Goal: Task Accomplishment & Management: Use online tool/utility

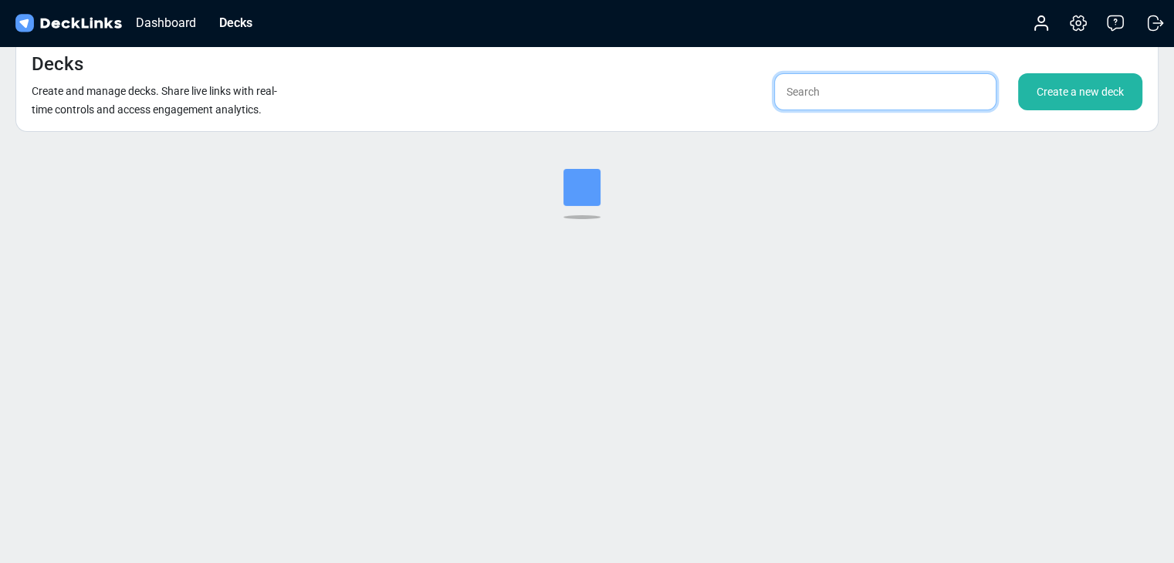
click at [815, 100] on input "text" at bounding box center [885, 91] width 222 height 37
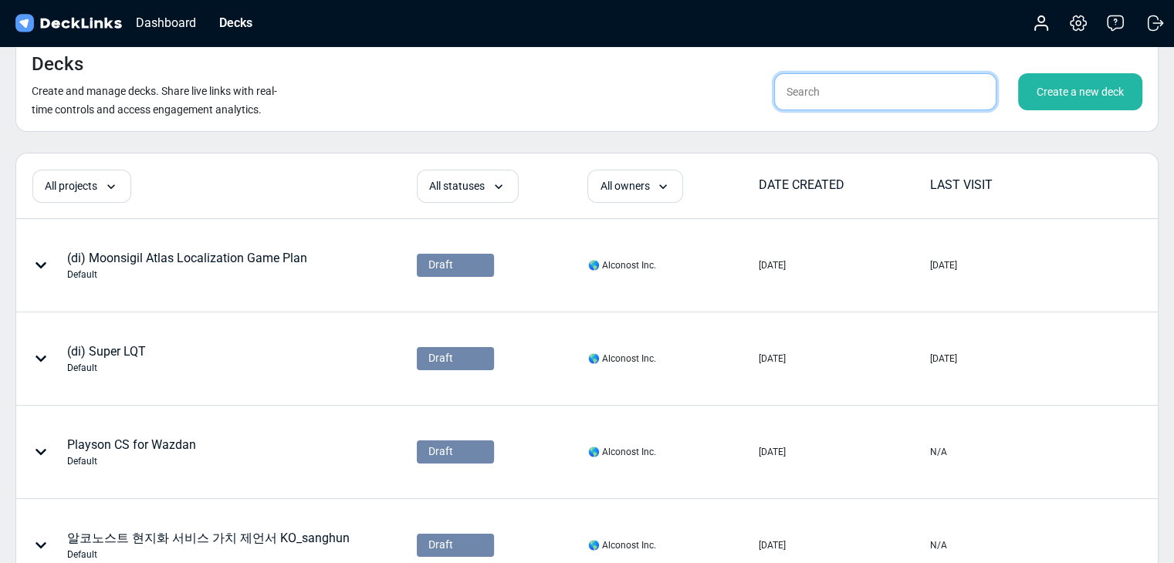
type input "ㄴ"
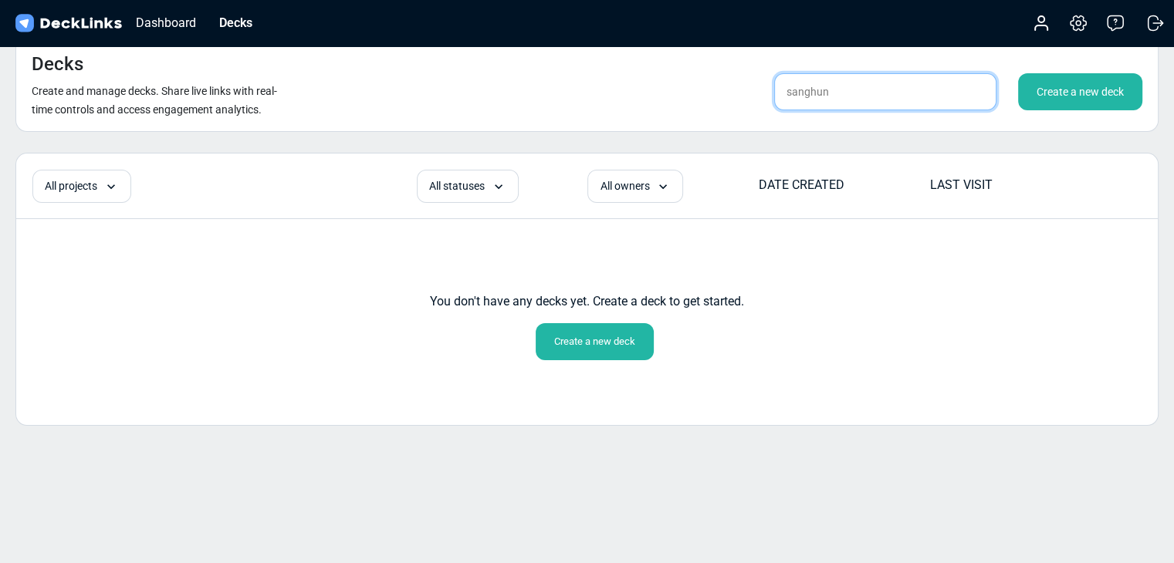
type input "sanghun"
click at [683, 71] on div "Decks Create and manage decks. Share live links with real-time controls and acc…" at bounding box center [586, 84] width 1143 height 95
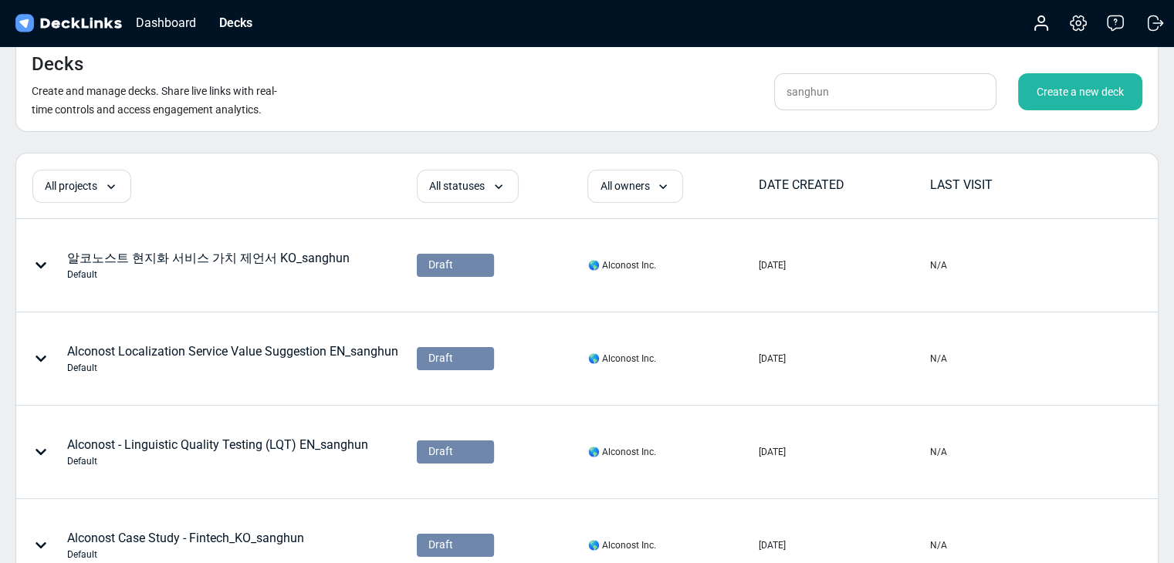
click at [671, 85] on div "Decks Create and manage decks. Share live links with real-time controls and acc…" at bounding box center [586, 84] width 1143 height 95
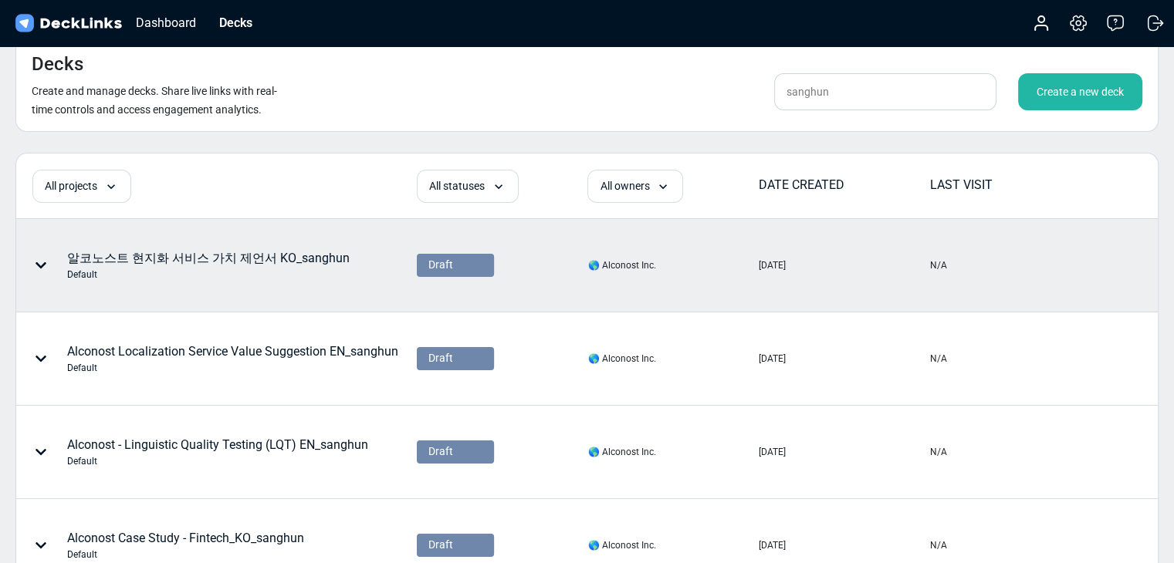
click at [296, 256] on div "알코노스트 현지화 서비스 가치 제언서 KO_sanghun Default" at bounding box center [208, 265] width 282 height 32
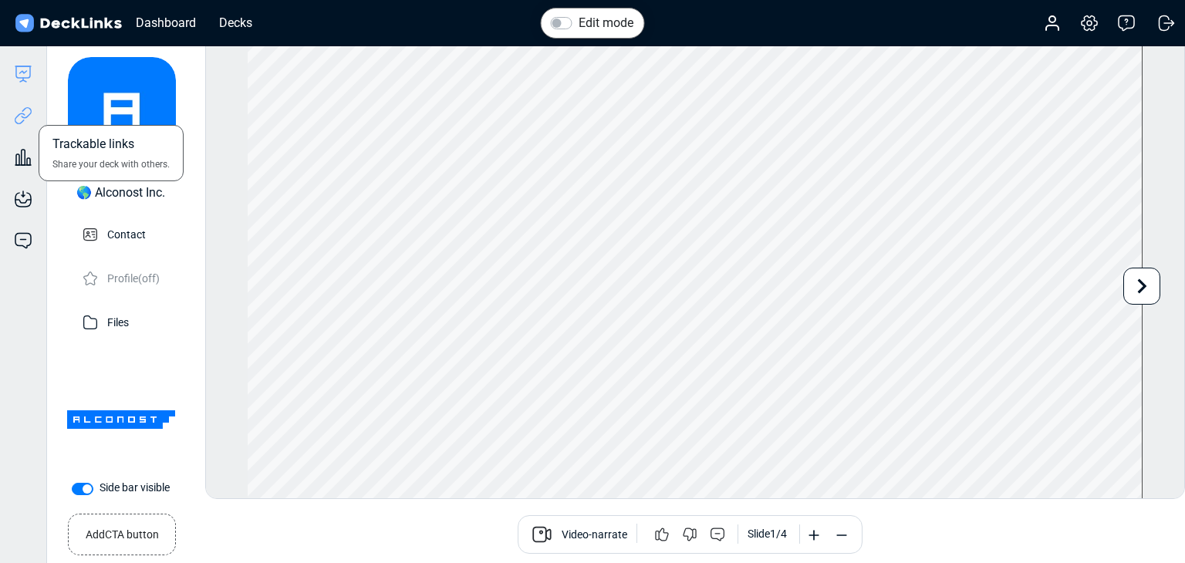
click at [25, 117] on icon at bounding box center [26, 113] width 11 height 12
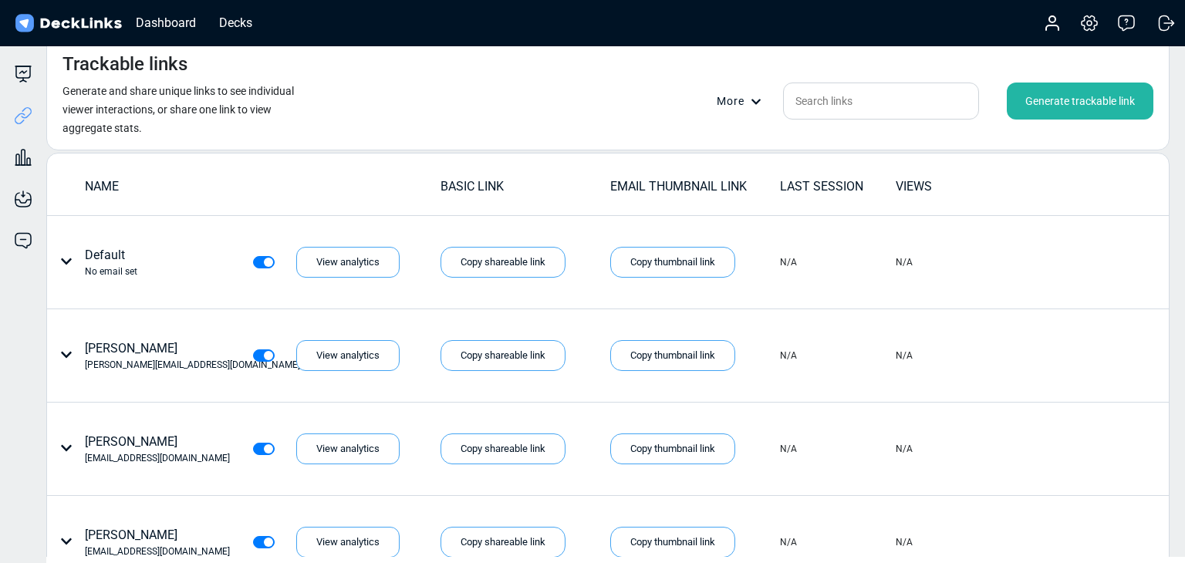
click at [1063, 99] on div "Generate trackable link" at bounding box center [1080, 101] width 147 height 37
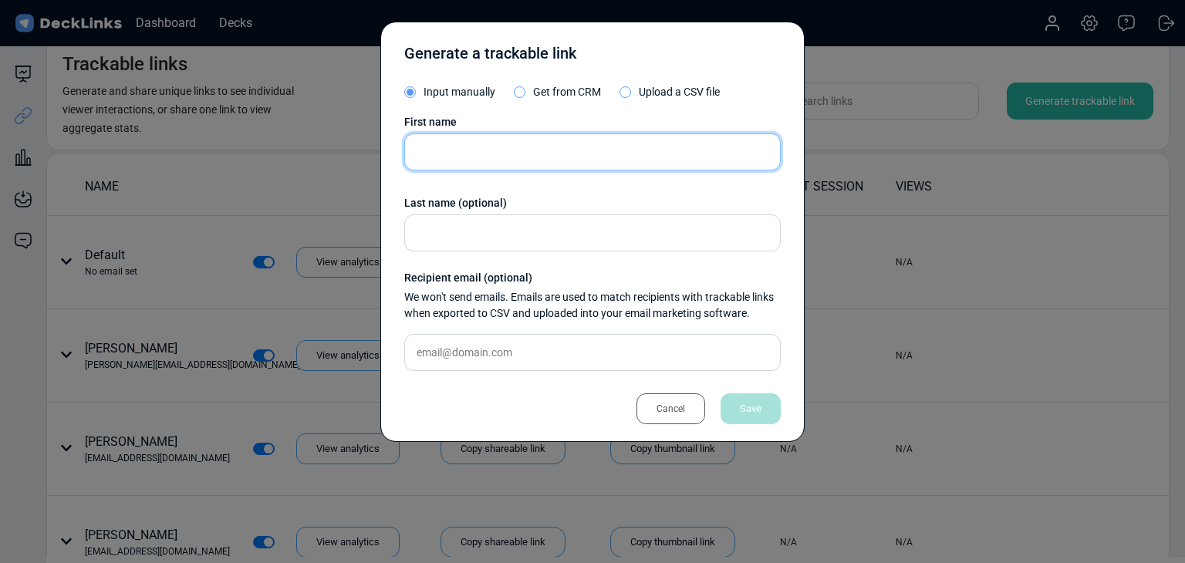
click at [519, 140] on input "text" at bounding box center [592, 151] width 377 height 37
paste input "[PERSON_NAME]"
type input "[PERSON_NAME]"
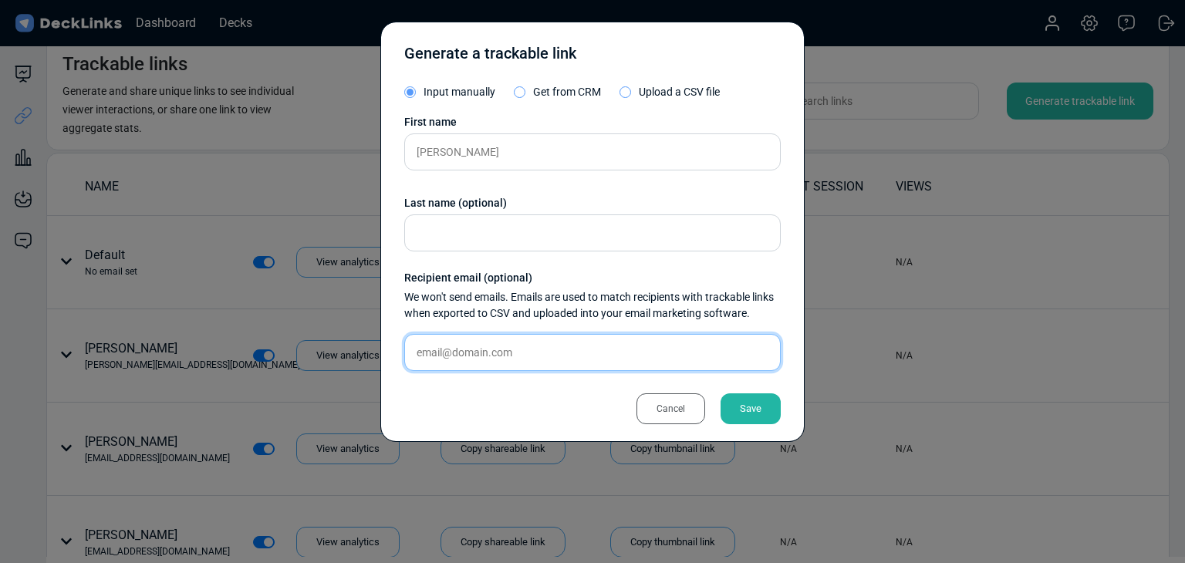
click at [500, 356] on input "text" at bounding box center [592, 352] width 377 height 37
paste input "[EMAIL_ADDRESS][DOMAIN_NAME]"
type input "[EMAIL_ADDRESS][DOMAIN_NAME]"
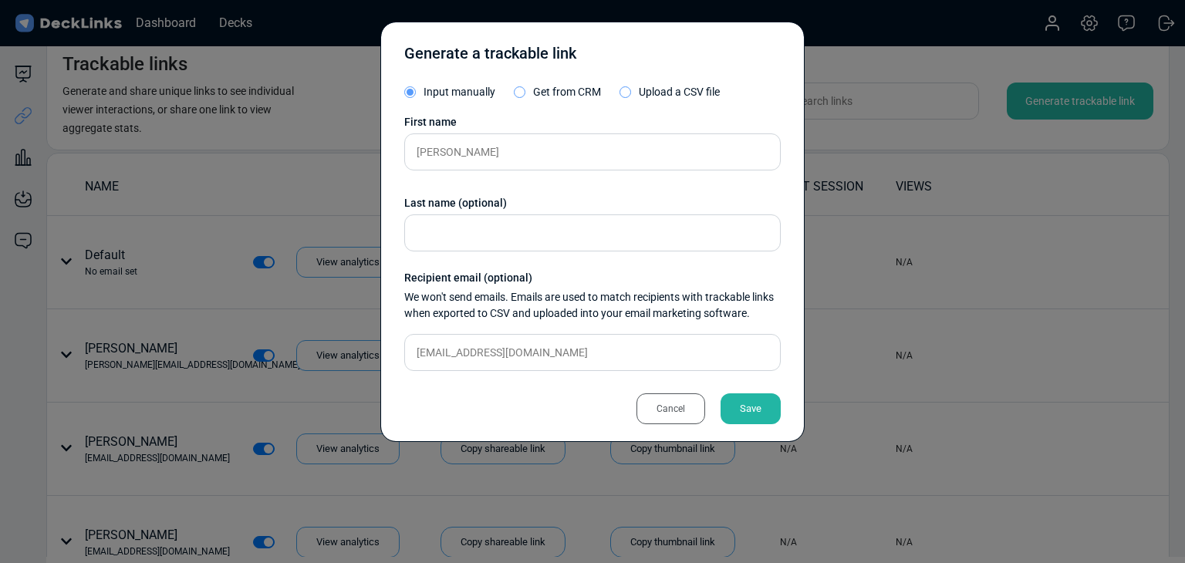
click at [750, 405] on div "Save" at bounding box center [751, 409] width 60 height 31
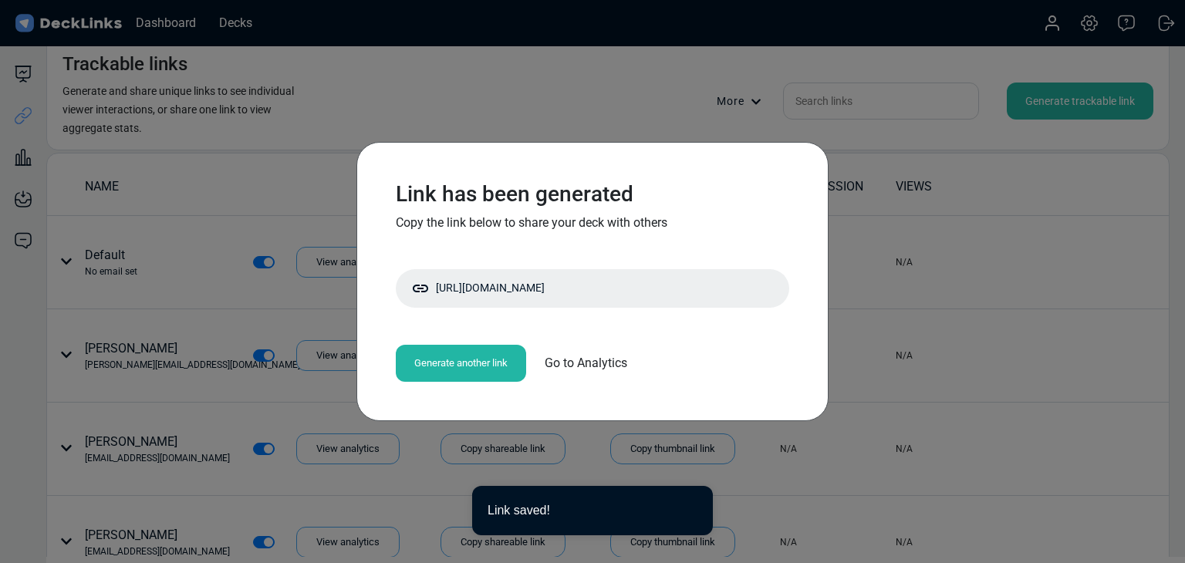
drag, startPoint x: 546, startPoint y: 294, endPoint x: 3, endPoint y: 242, distance: 545.7
click at [0, 0] on div "Copy shareable link" at bounding box center [0, 0] width 0 height 0
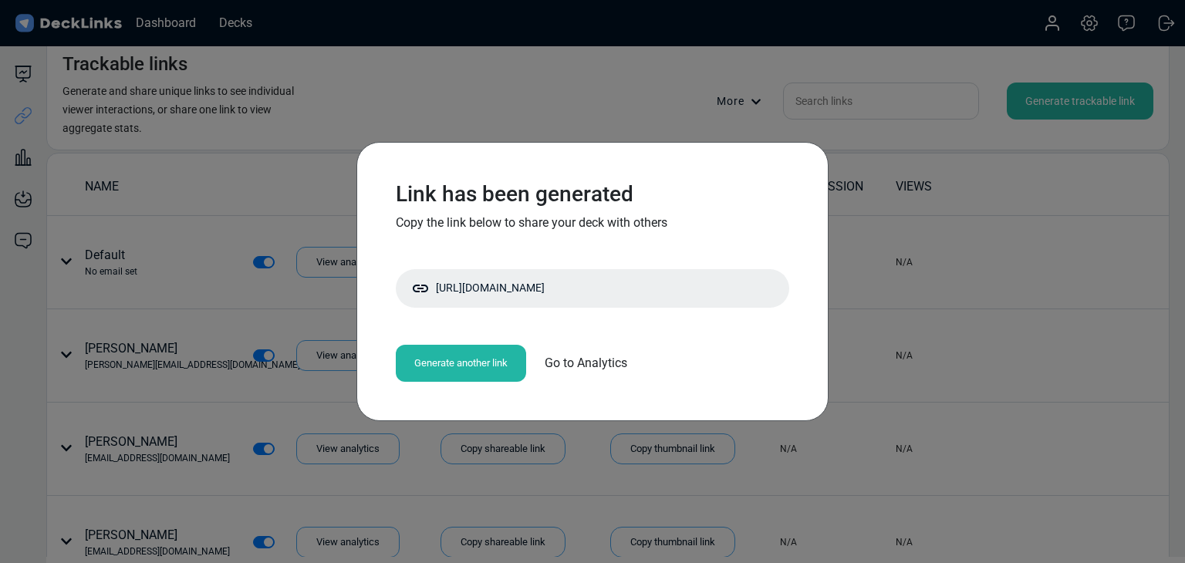
click at [294, 219] on div "Link has been generated Copy the link below to share your deck with others [URL…" at bounding box center [592, 281] width 1185 height 563
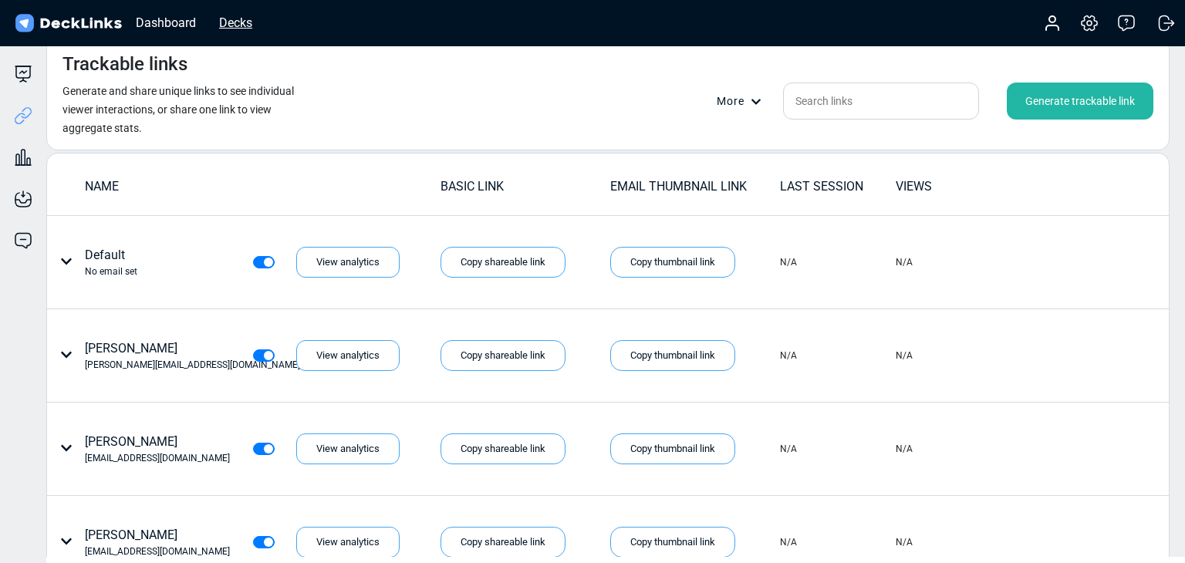
click at [235, 22] on div "Decks" at bounding box center [235, 22] width 49 height 19
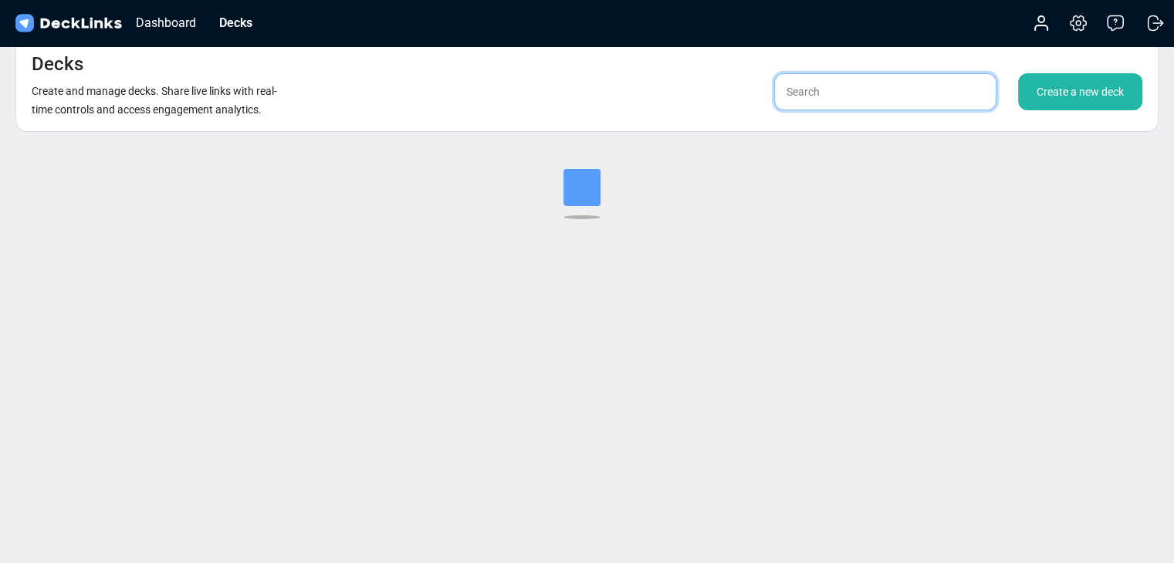
click at [886, 100] on input "text" at bounding box center [885, 91] width 222 height 37
type input "ㄴ"
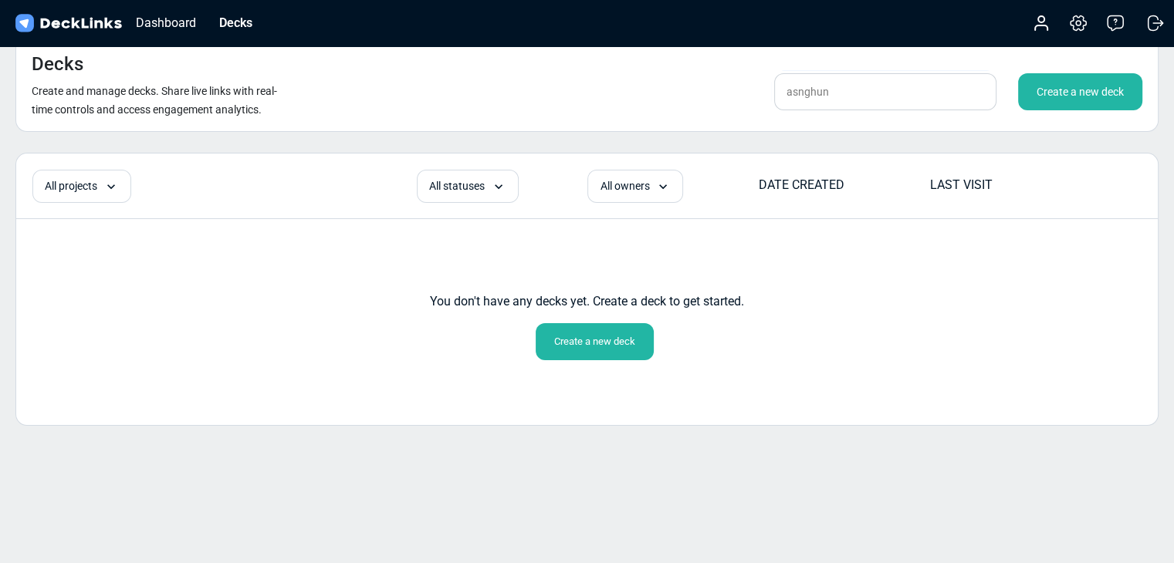
click at [667, 82] on div "Decks Create and manage decks. Share live links with real-time controls and acc…" at bounding box center [586, 84] width 1143 height 95
click at [782, 92] on input "asnghun" at bounding box center [885, 91] width 222 height 37
click at [793, 91] on input "asnghun" at bounding box center [885, 91] width 222 height 37
type input "sanghun"
click at [659, 83] on div "Decks Create and manage decks. Share live links with real-time controls and acc…" at bounding box center [586, 84] width 1143 height 95
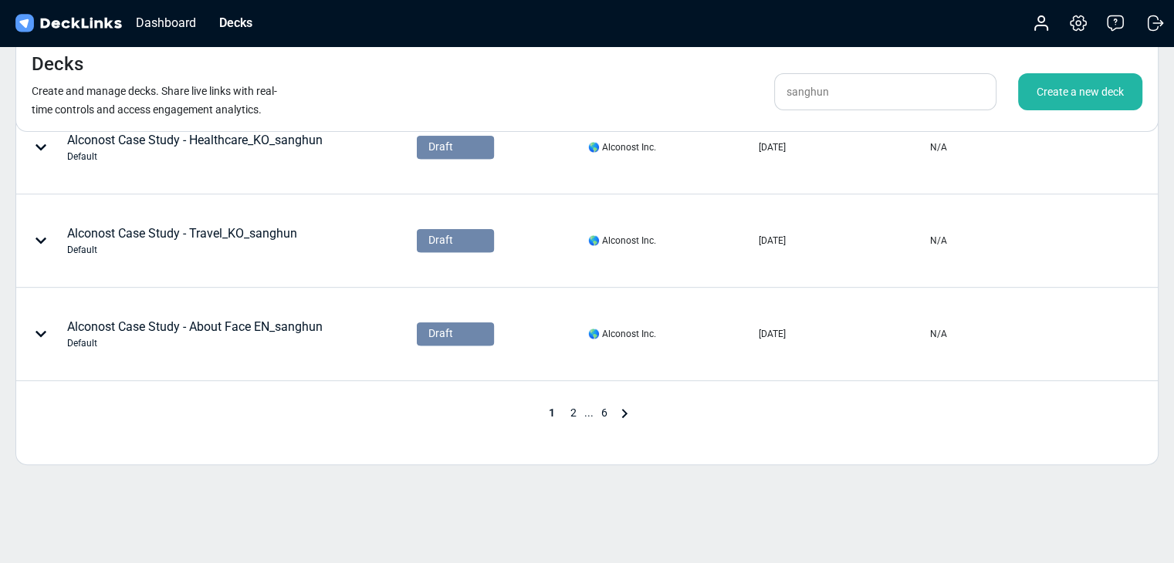
scroll to position [643, 0]
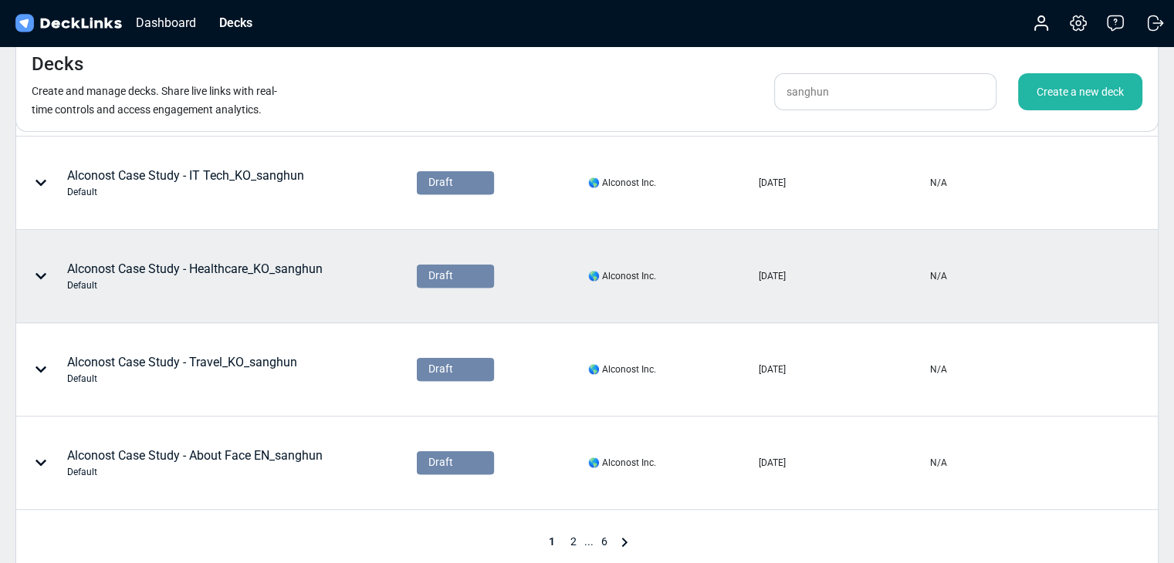
click at [317, 266] on div "Alconost Case Study - Healthcare_KO_sanghun Default" at bounding box center [194, 276] width 255 height 32
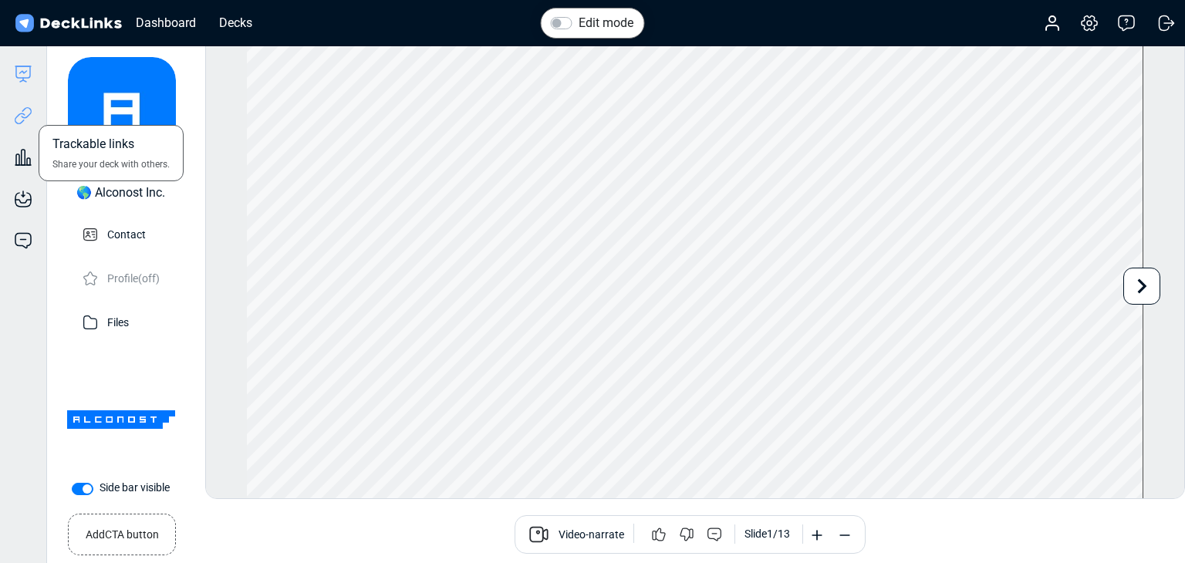
click at [20, 117] on icon at bounding box center [23, 115] width 19 height 19
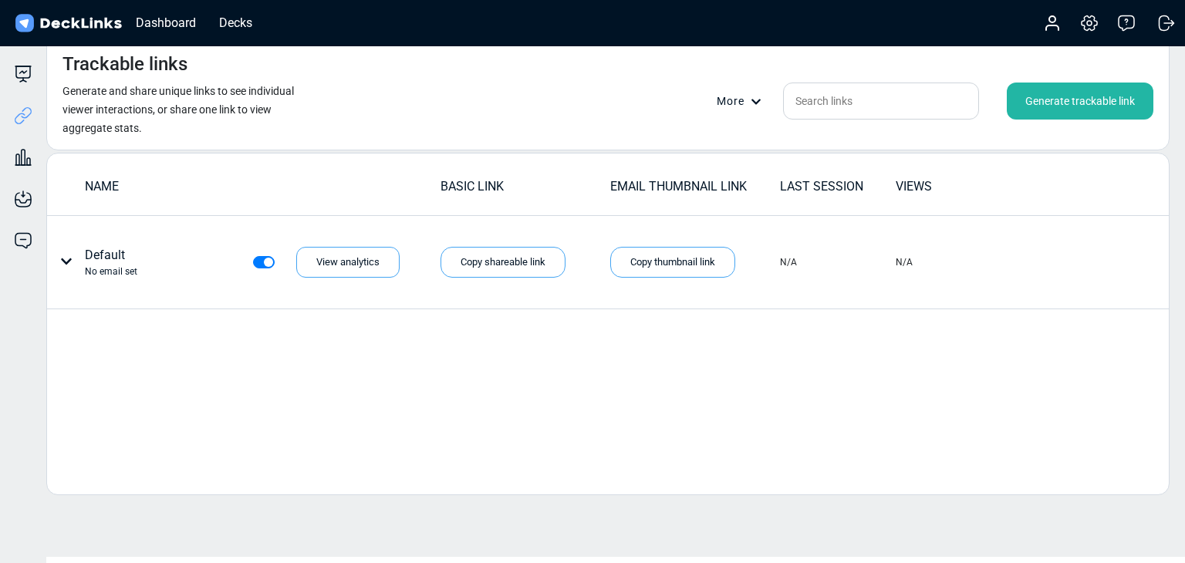
click at [1048, 97] on div "Generate trackable link" at bounding box center [1080, 101] width 147 height 37
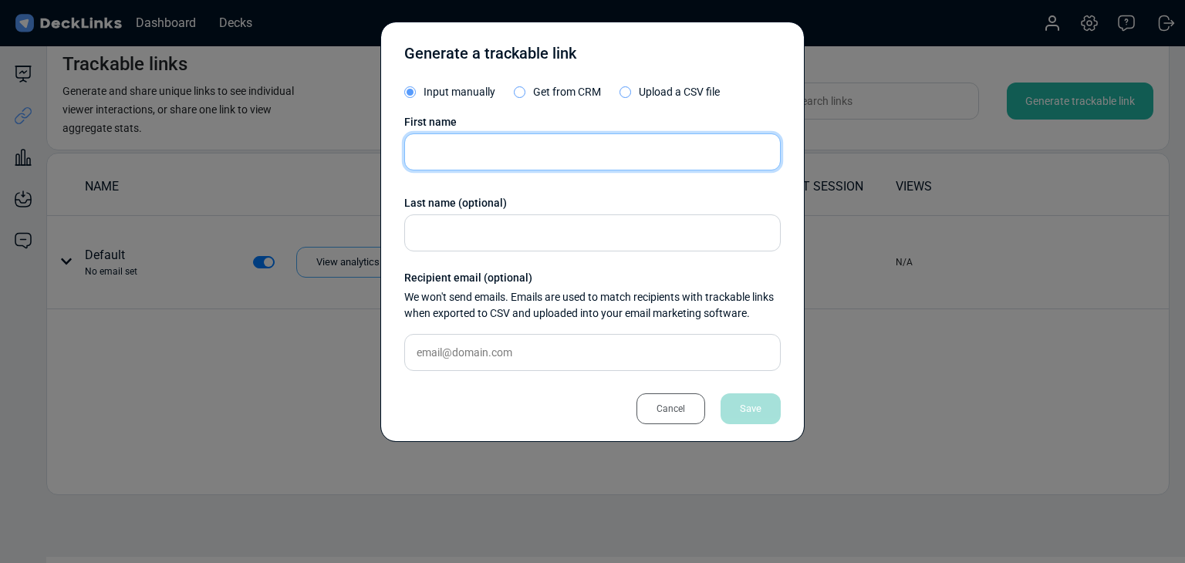
click at [478, 148] on input "text" at bounding box center [592, 151] width 377 height 37
paste input "[PERSON_NAME]"
type input "[PERSON_NAME]"
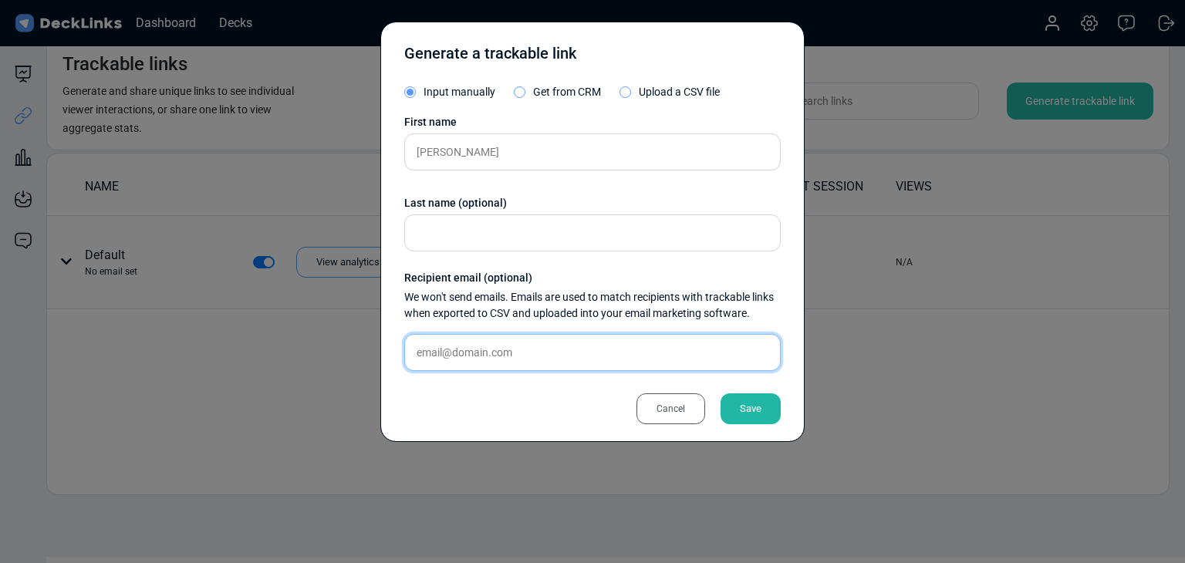
click at [556, 353] on input "text" at bounding box center [592, 352] width 377 height 37
paste input "[EMAIL_ADDRESS][PERSON_NAME][DOMAIN_NAME]"
type input "[EMAIL_ADDRESS][PERSON_NAME][DOMAIN_NAME]"
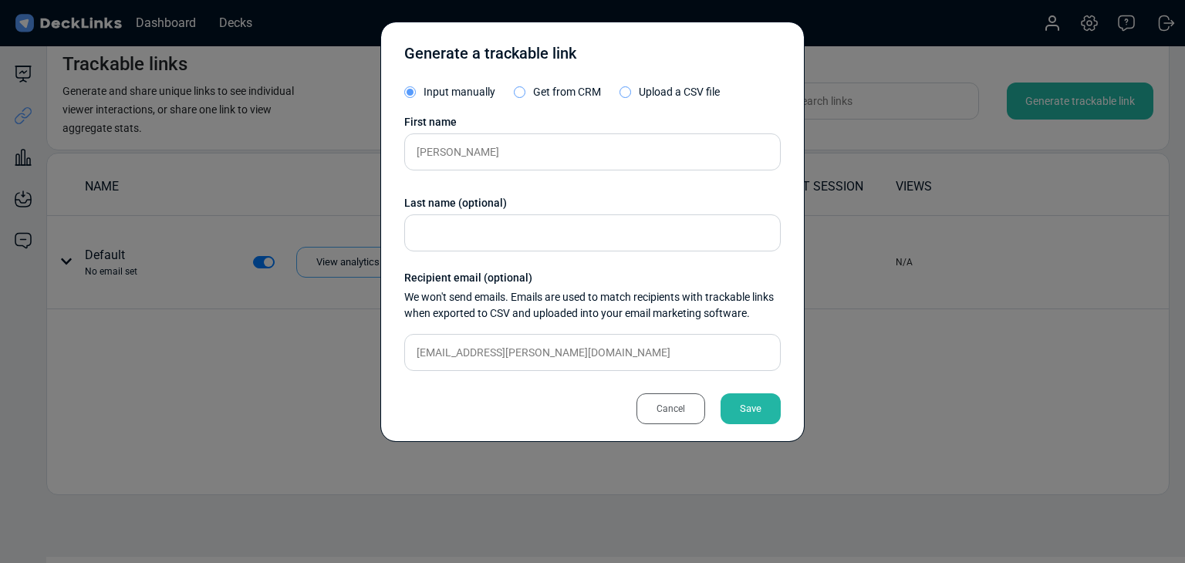
click at [759, 405] on div "Save" at bounding box center [751, 409] width 60 height 31
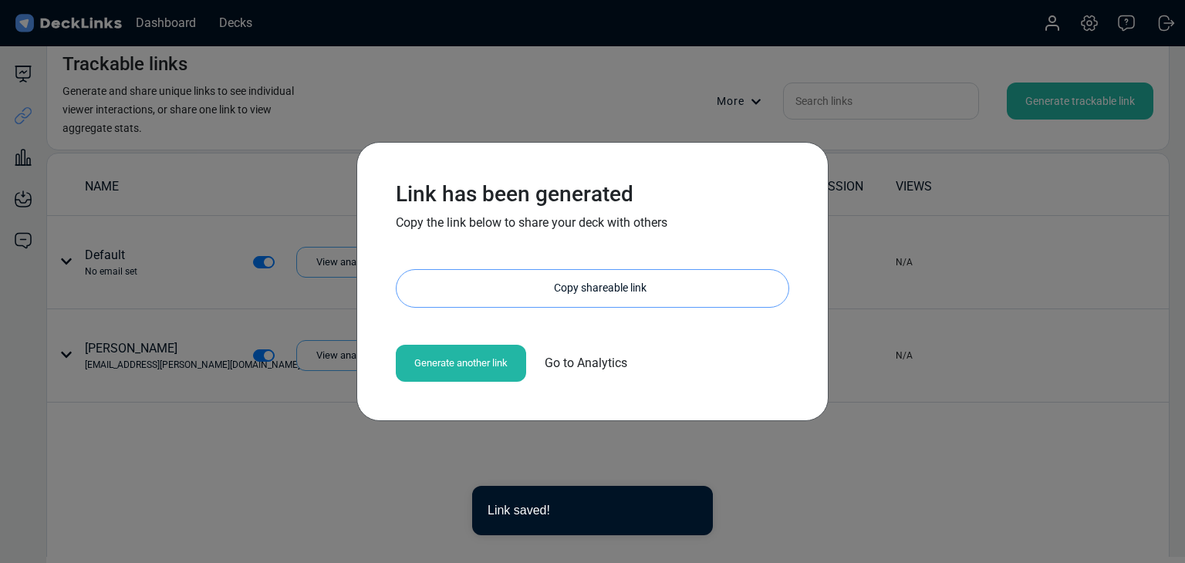
click at [558, 294] on div "Copy shareable link" at bounding box center [600, 288] width 377 height 37
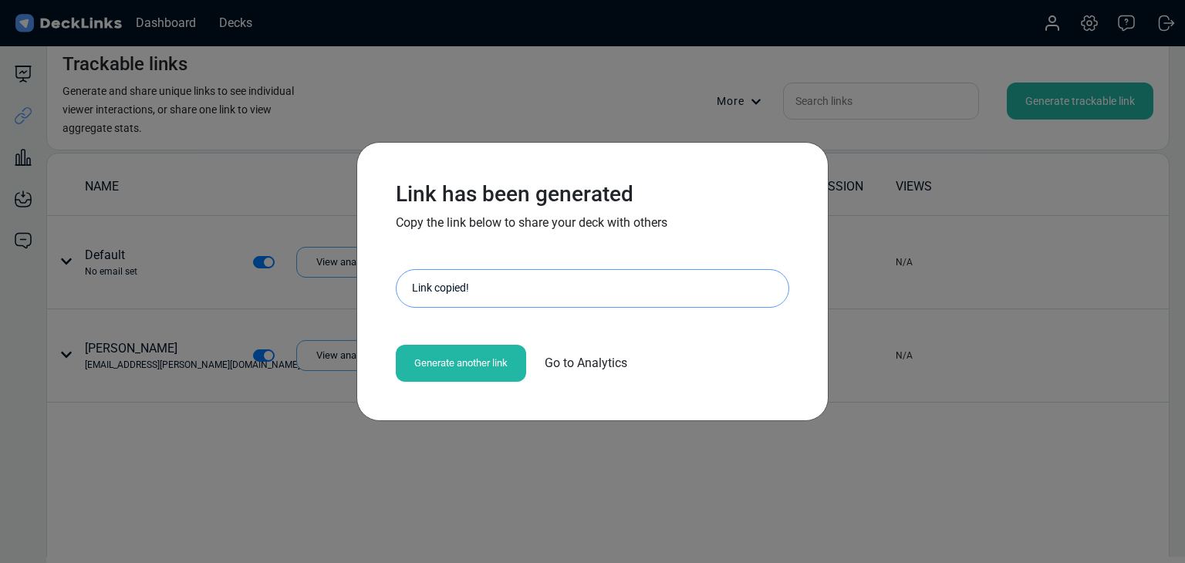
click at [160, 388] on div "Link has been generated Copy the link below to share your deck with others [URL…" at bounding box center [592, 281] width 1185 height 563
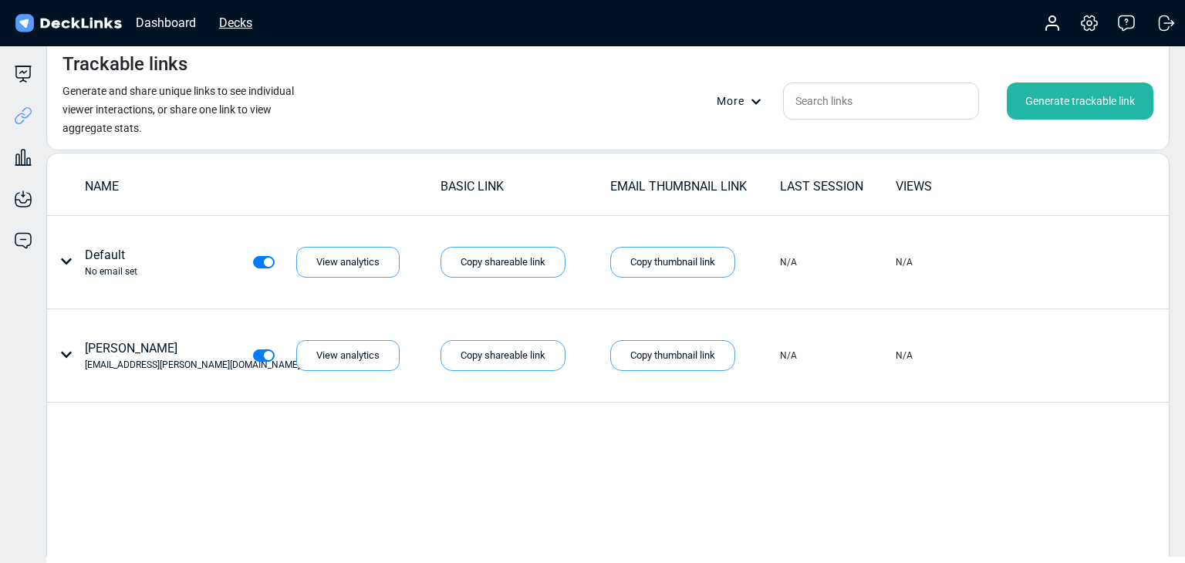
drag, startPoint x: 599, startPoint y: 41, endPoint x: 244, endPoint y: 29, distance: 355.2
click at [260, 25] on div "Dashboard Decks" at bounding box center [138, 23] width 252 height 34
click at [241, 29] on div "Decks" at bounding box center [235, 22] width 49 height 19
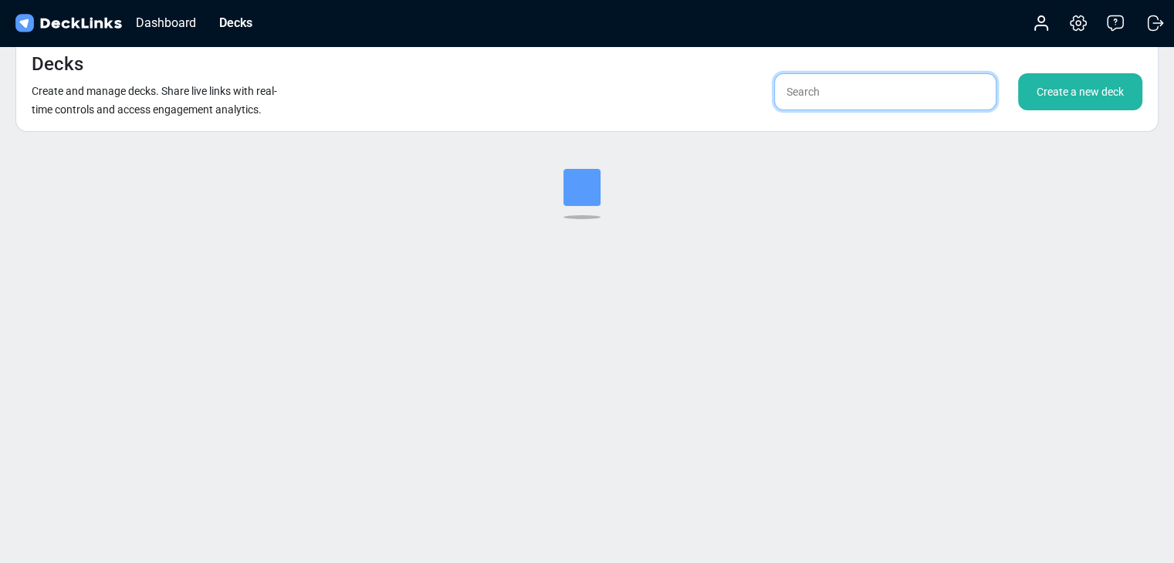
click at [837, 105] on input "text" at bounding box center [885, 91] width 222 height 37
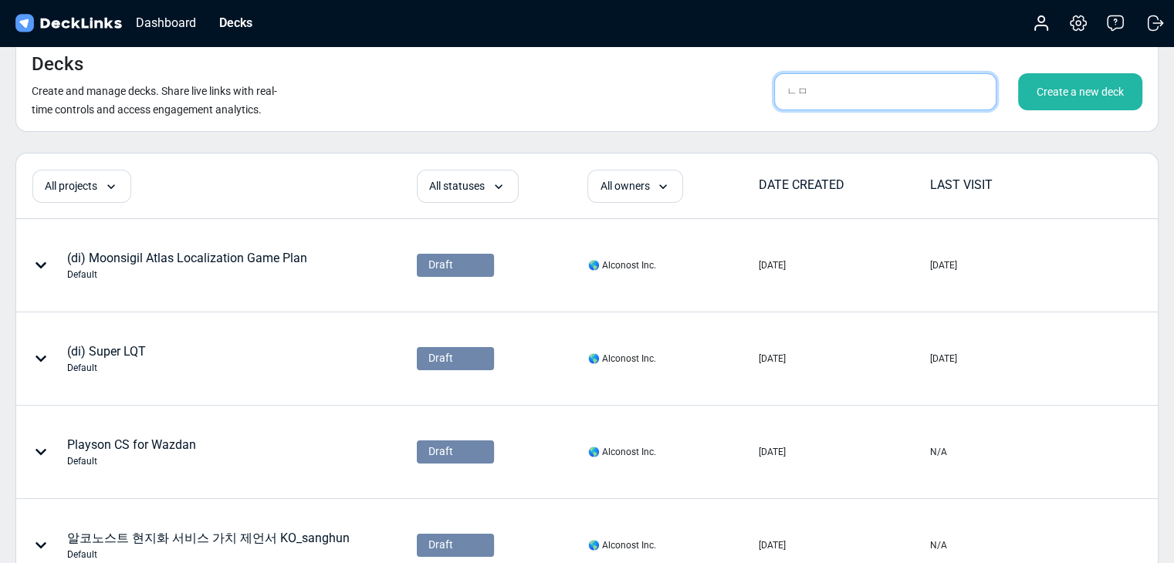
type input "ㄴ"
type input "sanghun"
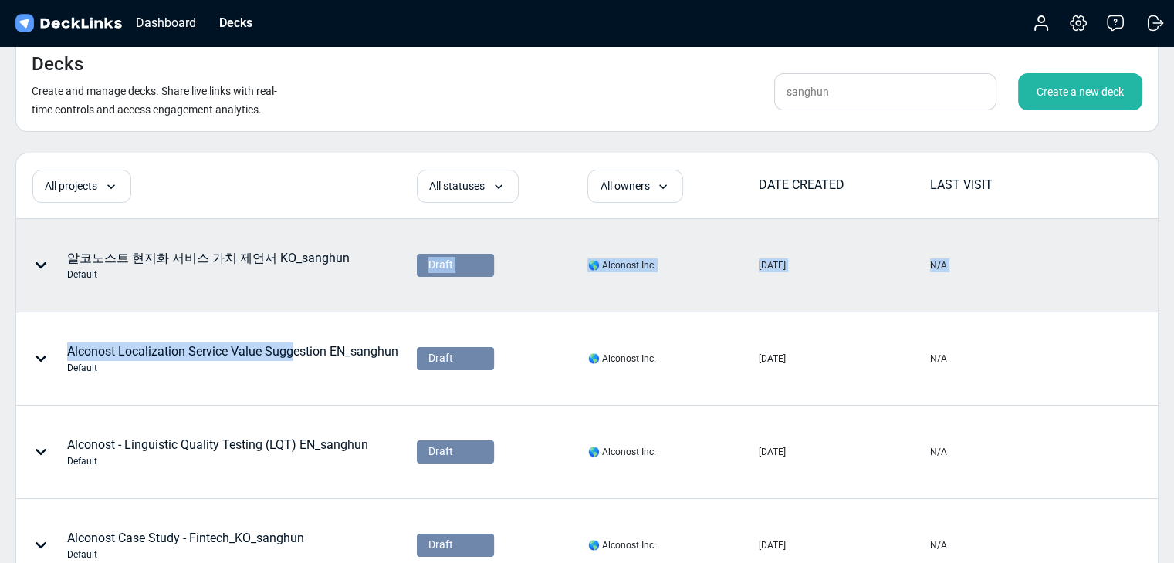
drag, startPoint x: 293, startPoint y: 348, endPoint x: 287, endPoint y: 269, distance: 79.7
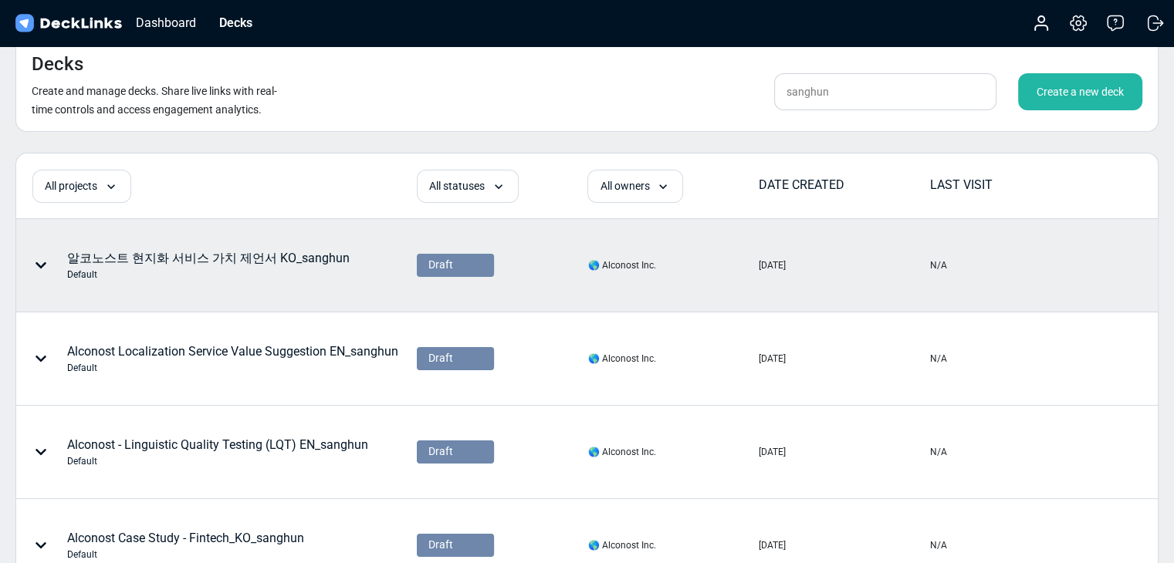
click at [286, 260] on div "알코노스트 현지화 서비스 가치 제언서 KO_sanghun Default" at bounding box center [208, 265] width 282 height 32
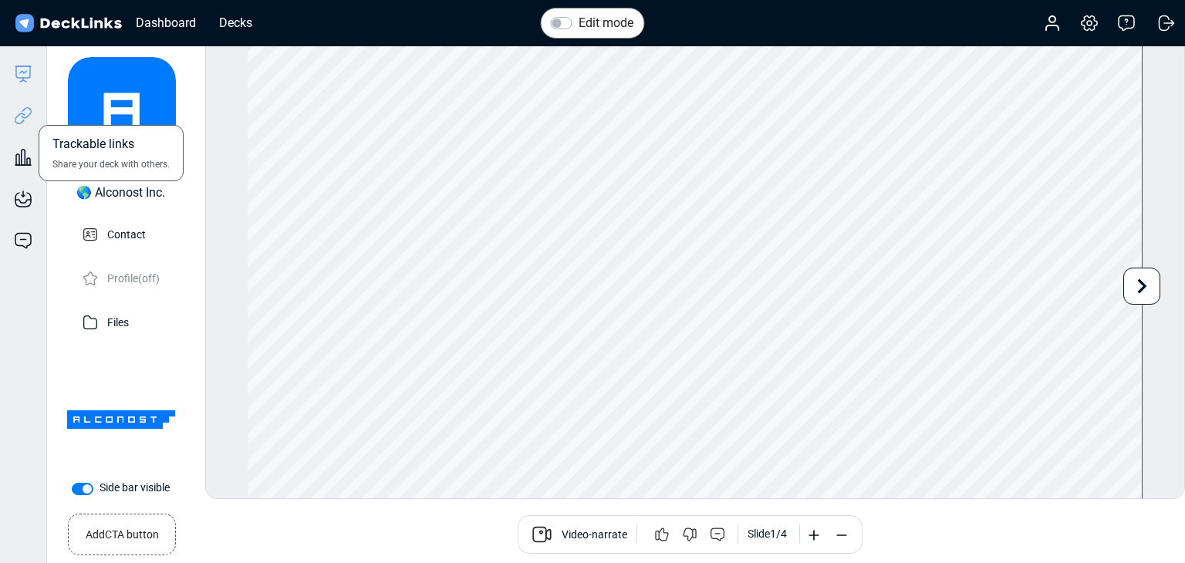
click at [19, 112] on icon at bounding box center [23, 115] width 19 height 19
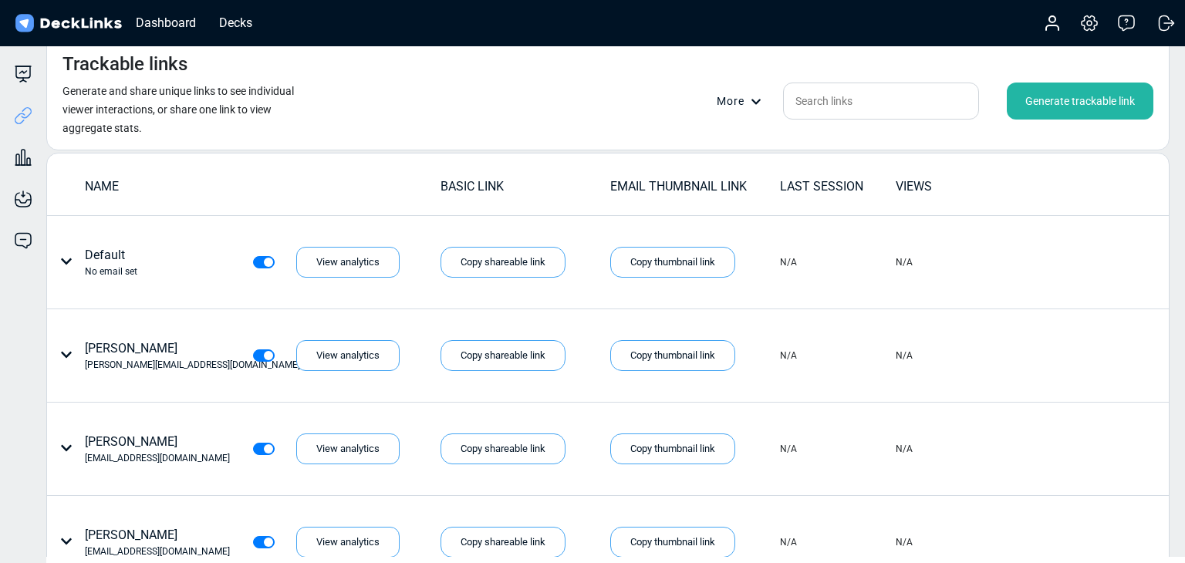
click at [1065, 96] on div "Generate trackable link" at bounding box center [1080, 101] width 147 height 37
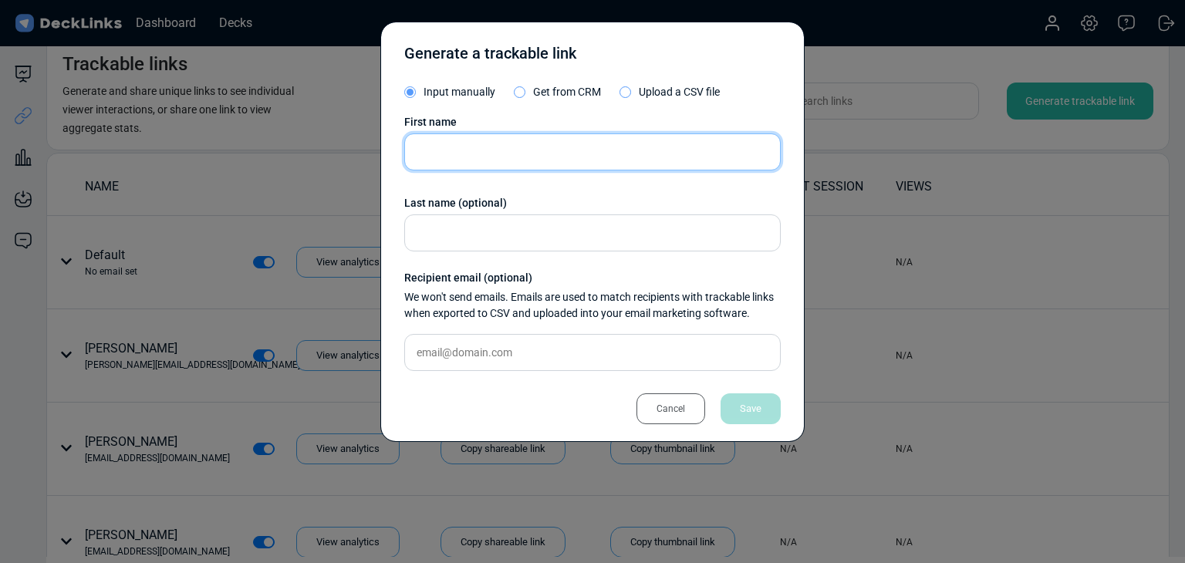
click at [540, 152] on input "text" at bounding box center [592, 151] width 377 height 37
paste input "콘텐츠 크리에이티브팀 [PERSON_NAME] 주임"
type input "콘텐츠 크리에이티브팀"
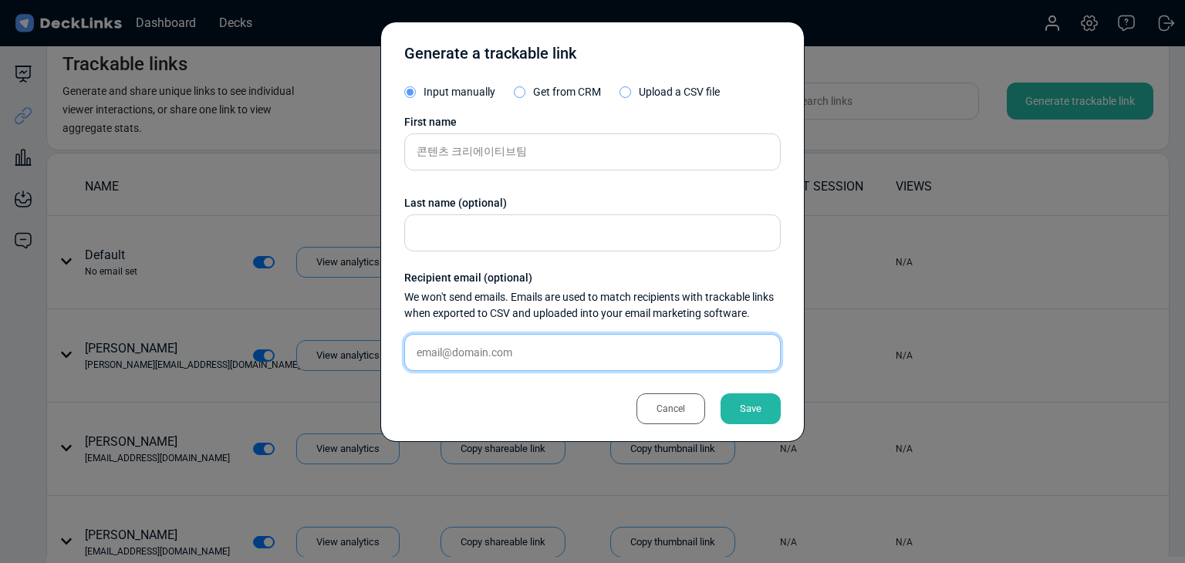
click at [502, 364] on input "text" at bounding box center [592, 352] width 377 height 37
paste input "[EMAIL_ADDRESS][DOMAIN_NAME]"
type input "[EMAIL_ADDRESS][DOMAIN_NAME]"
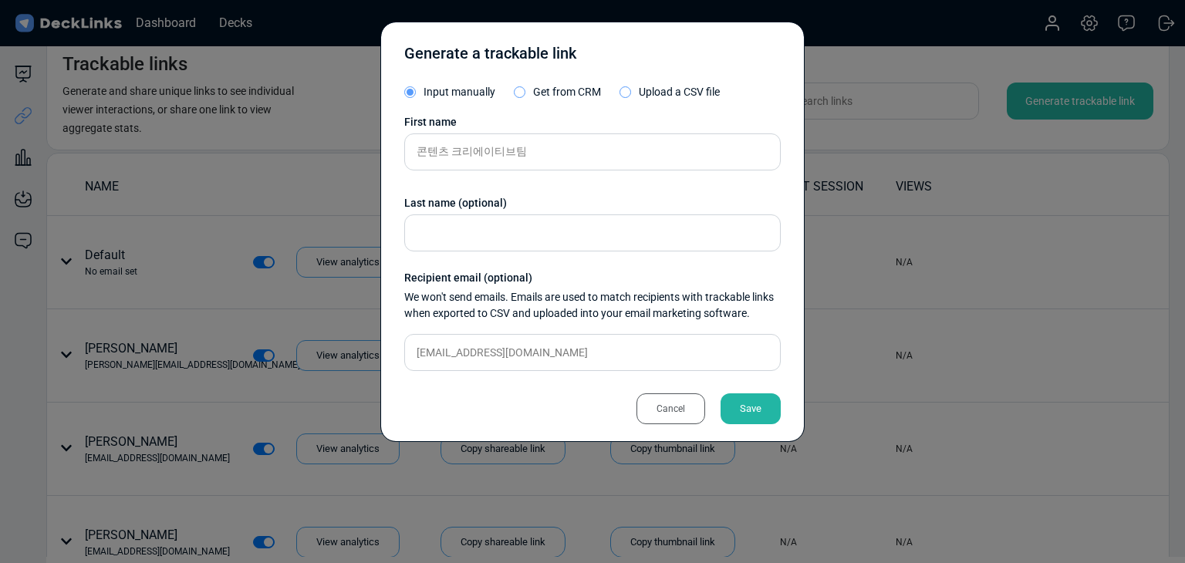
click at [727, 401] on div "Save" at bounding box center [751, 409] width 60 height 31
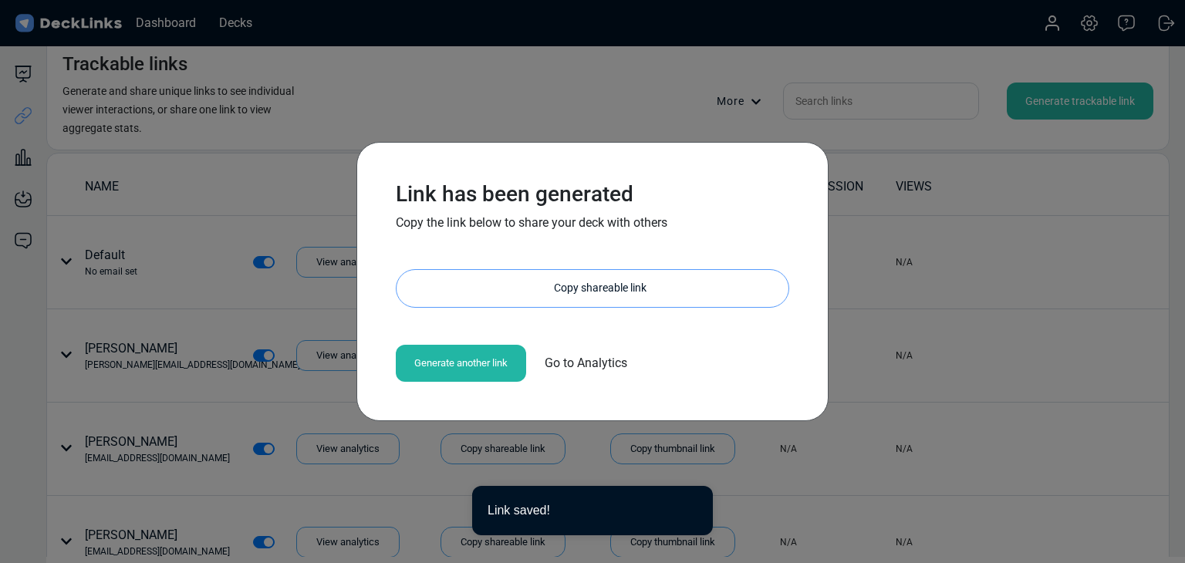
click at [561, 288] on div "Copy shareable link" at bounding box center [600, 288] width 377 height 37
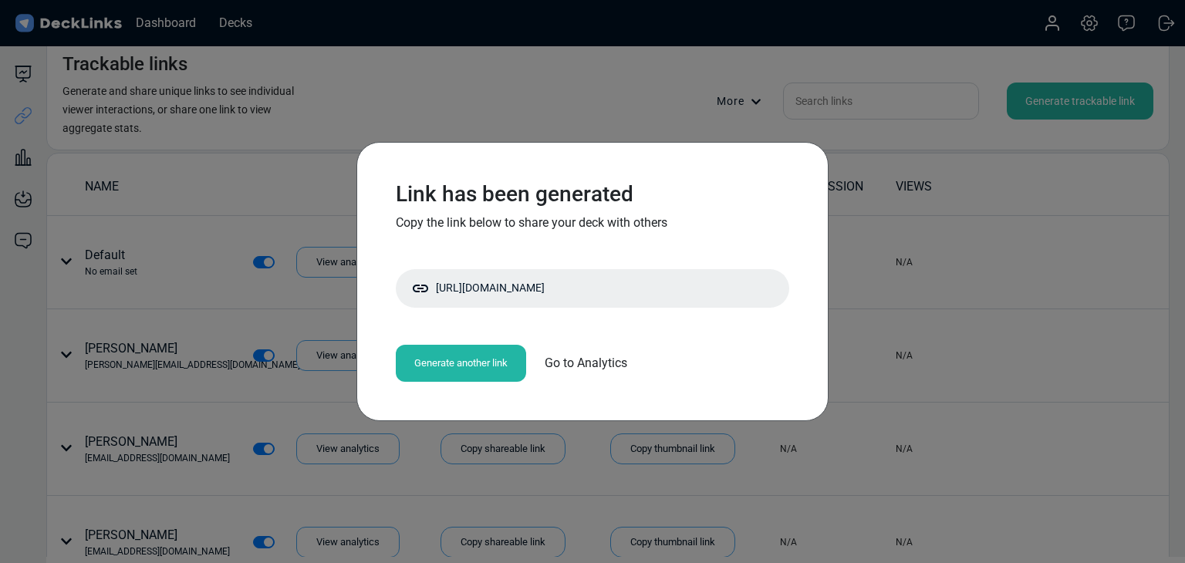
click at [191, 331] on div "Link has been generated Copy the link below to share your deck with others [URL…" at bounding box center [592, 281] width 1185 height 563
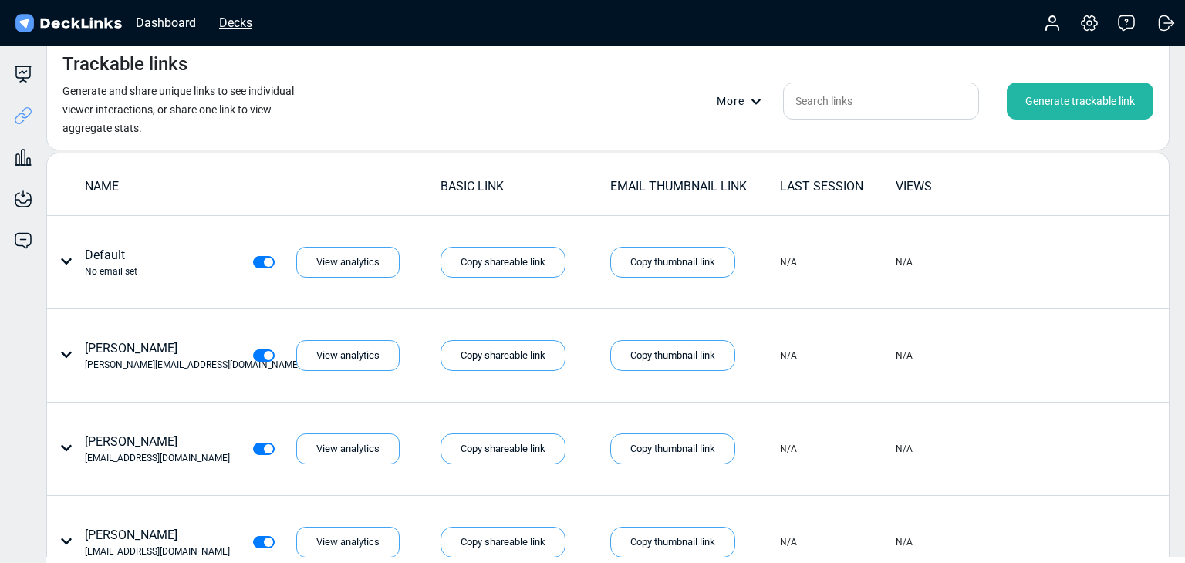
click at [245, 22] on div "Decks" at bounding box center [235, 22] width 49 height 19
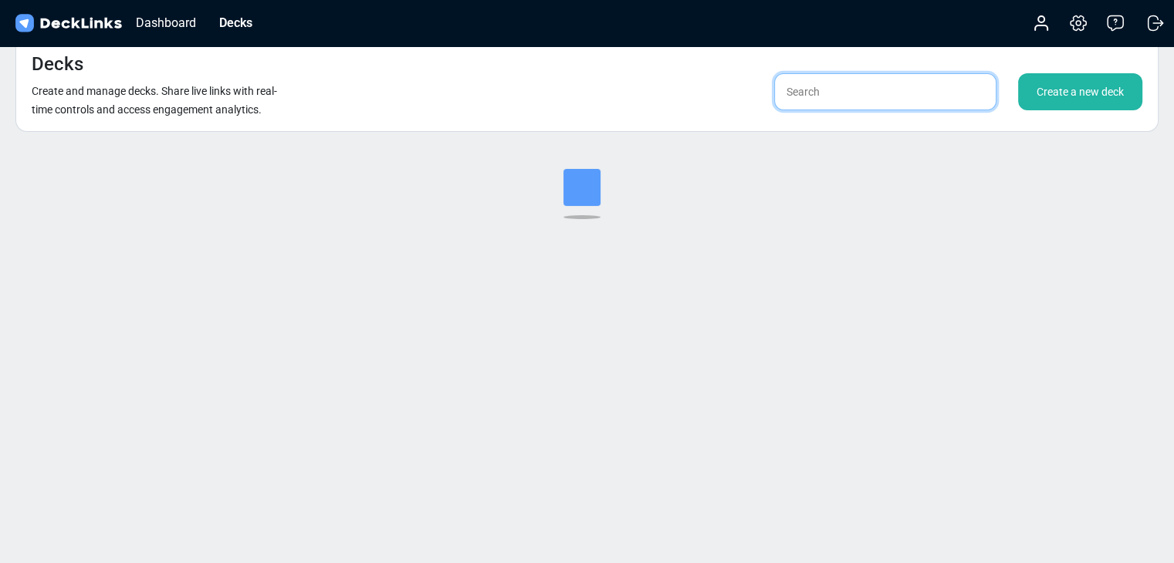
click at [849, 108] on input "text" at bounding box center [885, 91] width 222 height 37
type input "ㄴ"
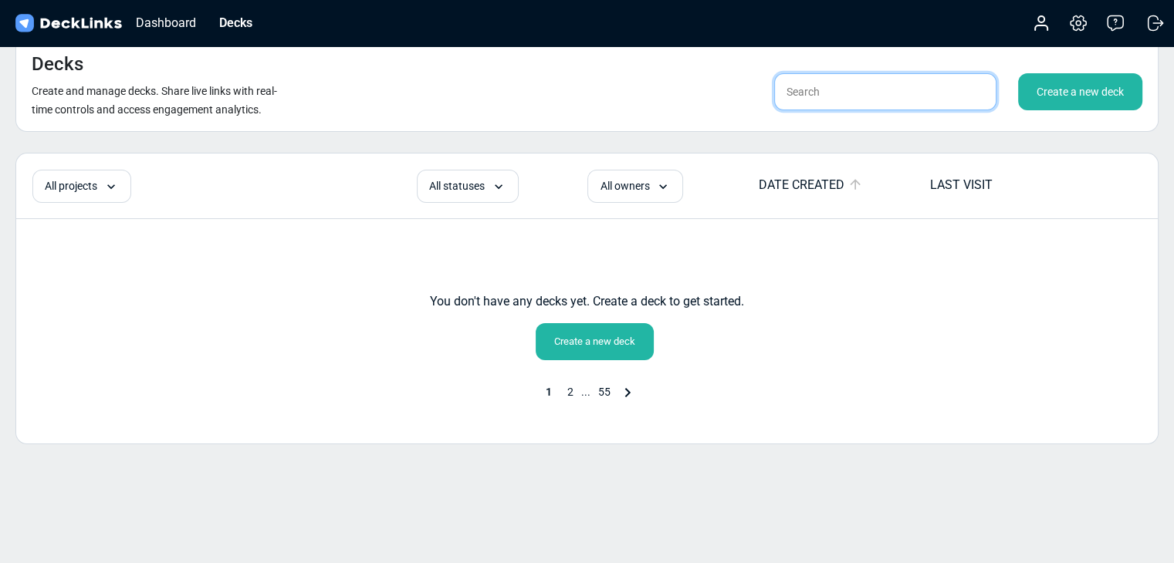
click at [939, 103] on input "text" at bounding box center [885, 91] width 222 height 37
type input "ㄴ"
type input "sanghun"
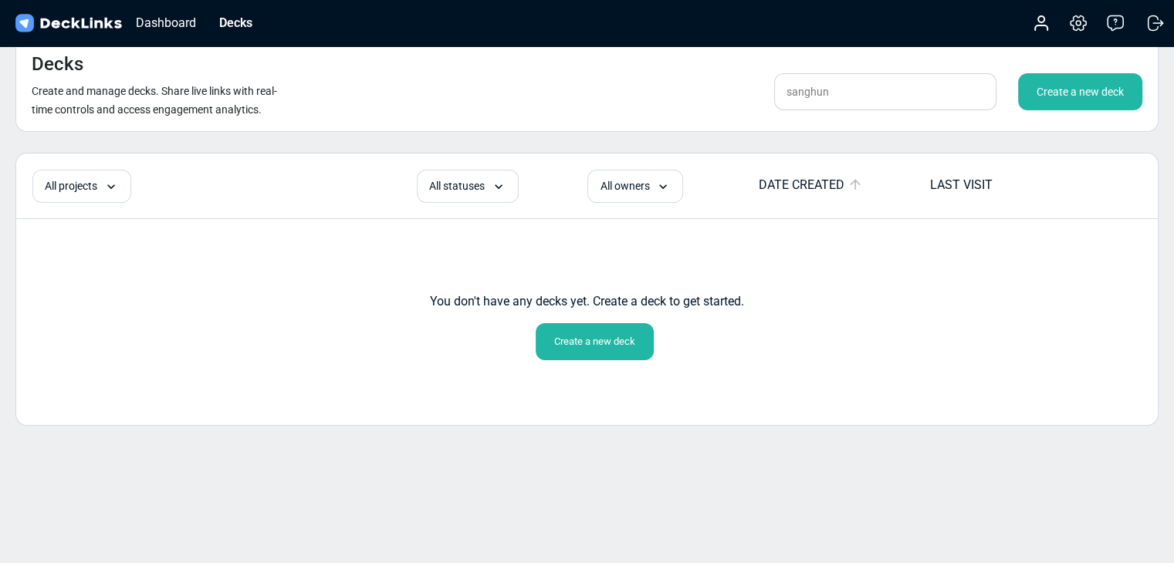
drag, startPoint x: 546, startPoint y: 73, endPoint x: 521, endPoint y: 84, distance: 28.0
click at [546, 73] on div "Decks Create and manage decks. Share live links with real-time controls and acc…" at bounding box center [586, 84] width 1143 height 95
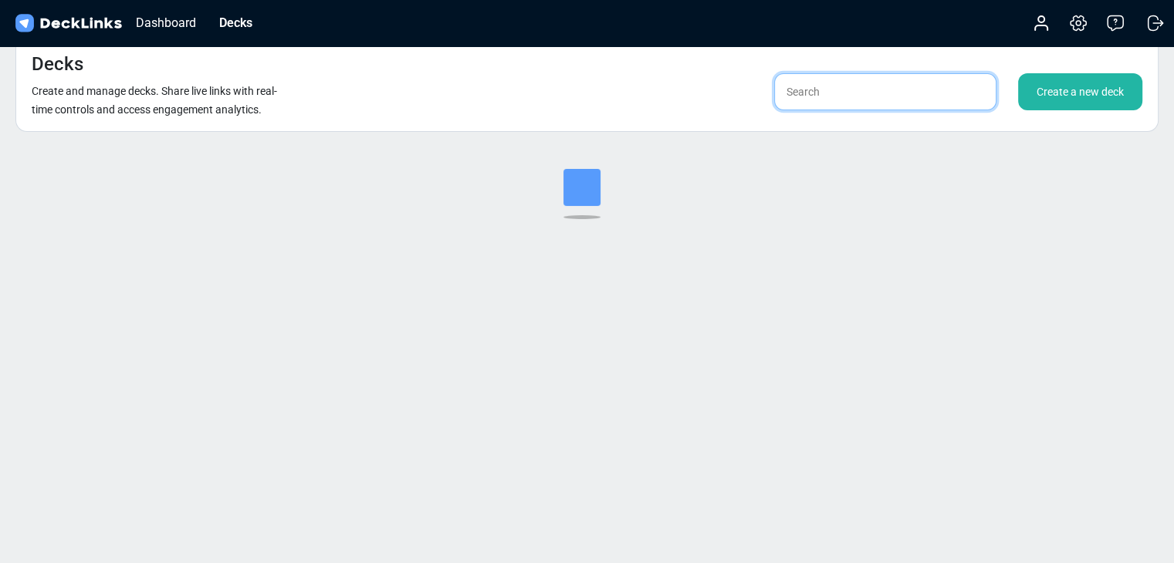
click at [847, 96] on input "text" at bounding box center [885, 91] width 222 height 37
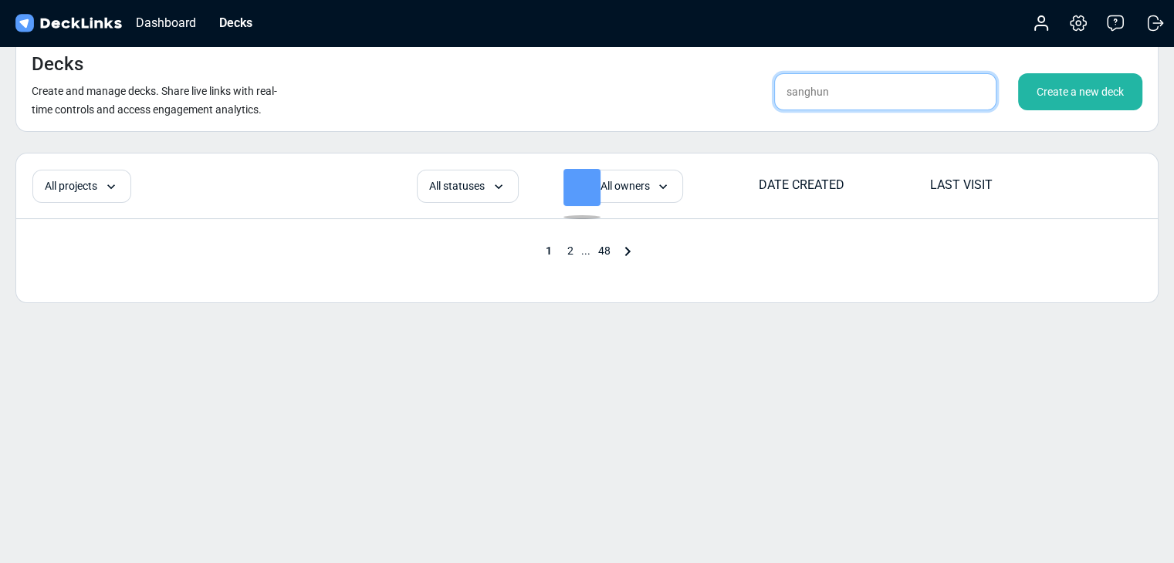
type input "sanghun"
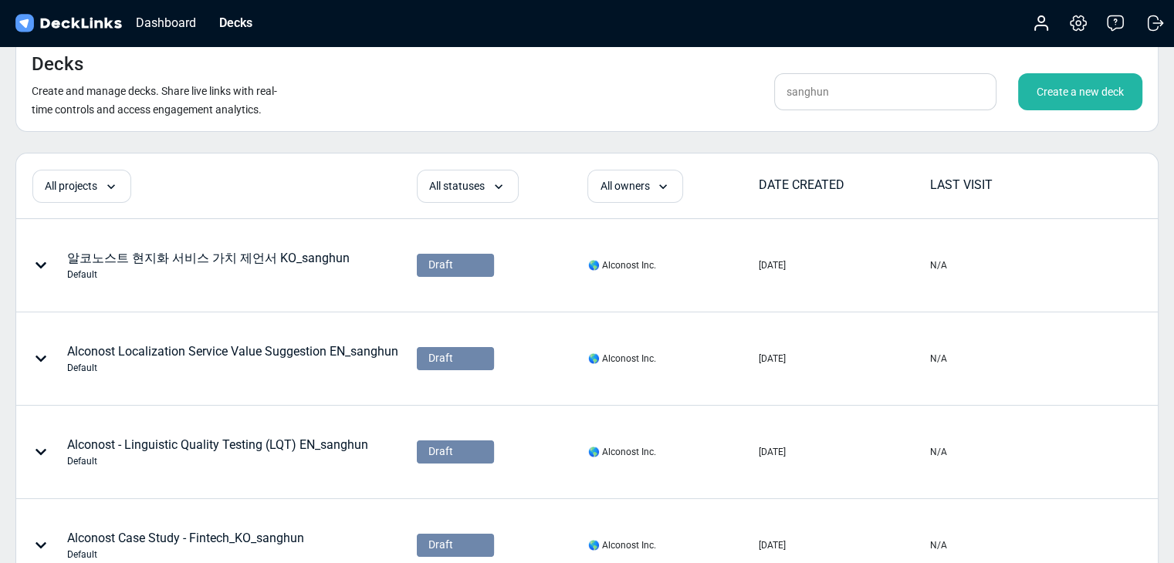
click at [645, 103] on div "Decks Create and manage decks. Share live links with real-time controls and acc…" at bounding box center [586, 84] width 1143 height 95
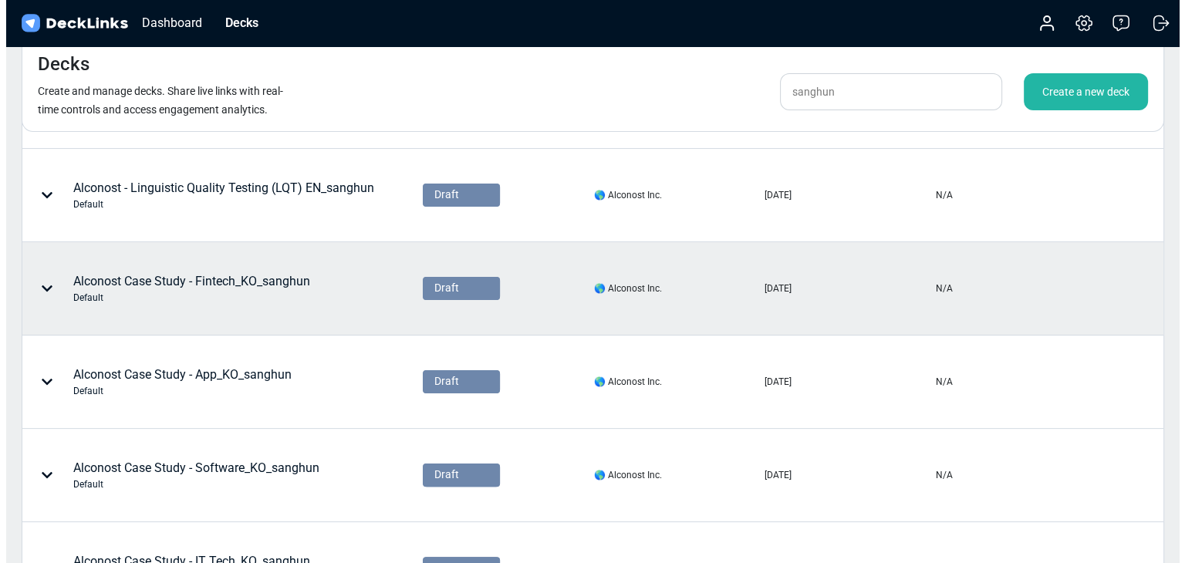
scroll to position [128, 0]
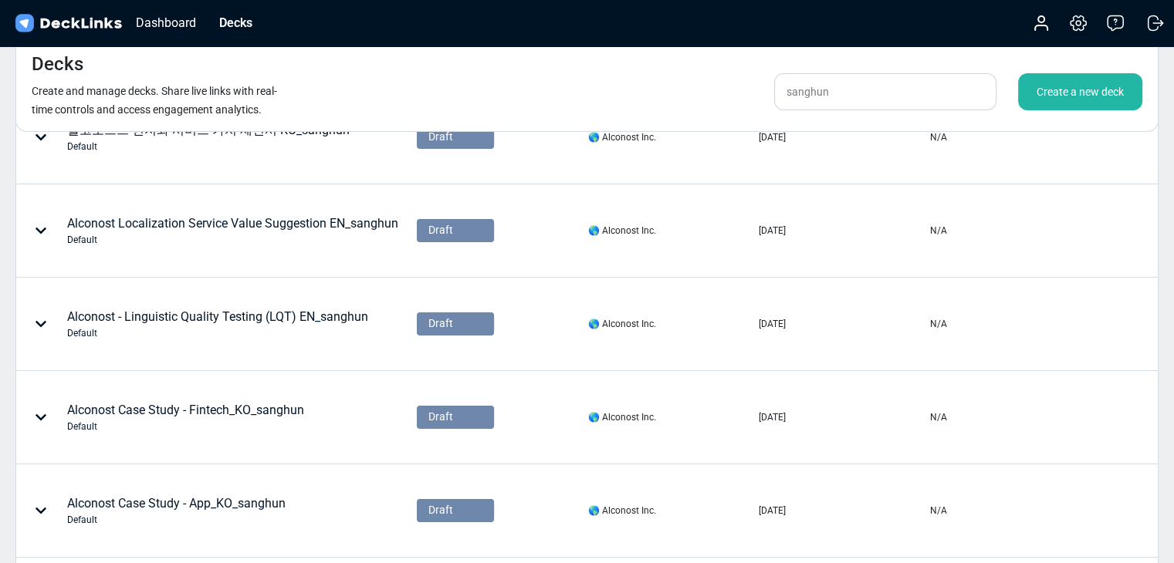
click at [1062, 97] on div "Create a new deck" at bounding box center [1080, 91] width 124 height 37
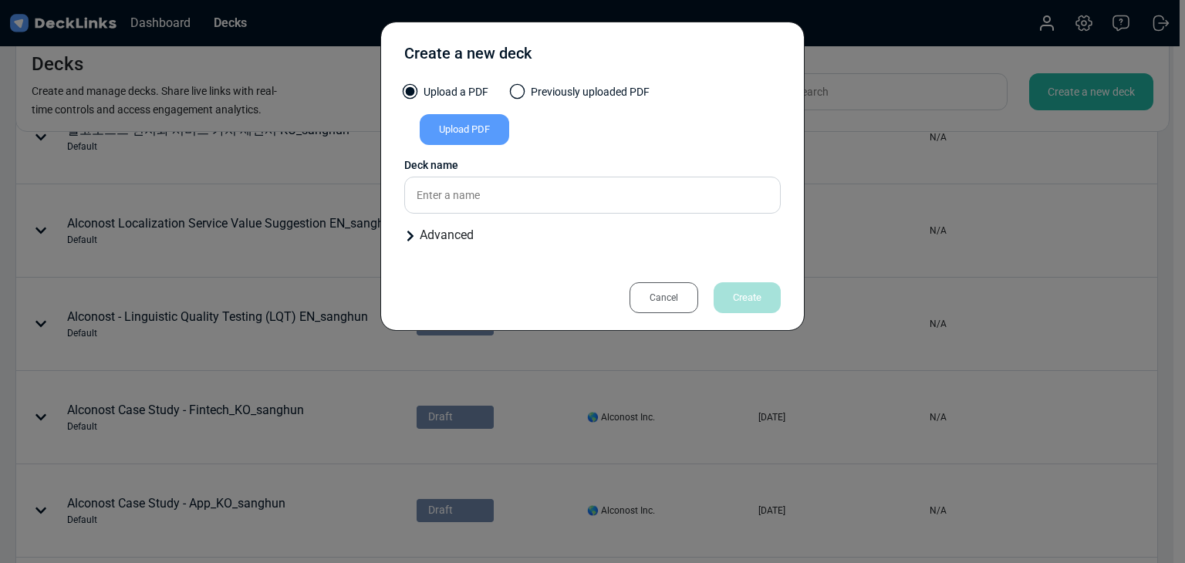
click at [475, 140] on div "Upload PDF" at bounding box center [465, 129] width 90 height 31
click at [0, 0] on input "Upload PDF" at bounding box center [0, 0] width 0 height 0
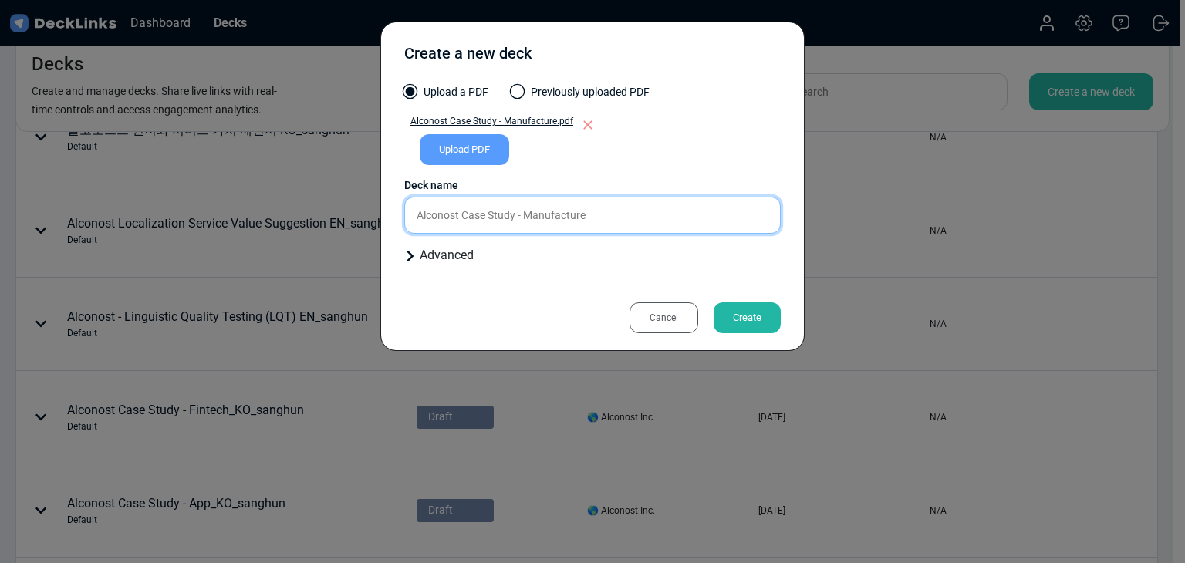
click at [660, 210] on input "Alconost Case Study - Manufacture" at bounding box center [592, 215] width 377 height 37
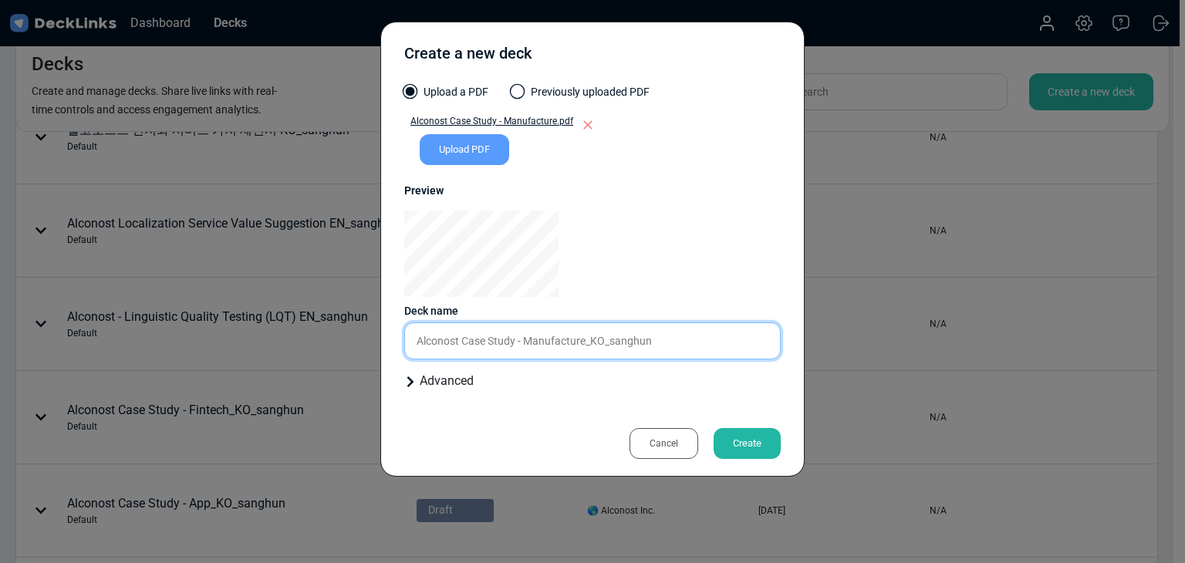
type input "Alconost Case Study - Manufacture_KO_sanghun"
click at [741, 443] on div "Create" at bounding box center [747, 443] width 67 height 31
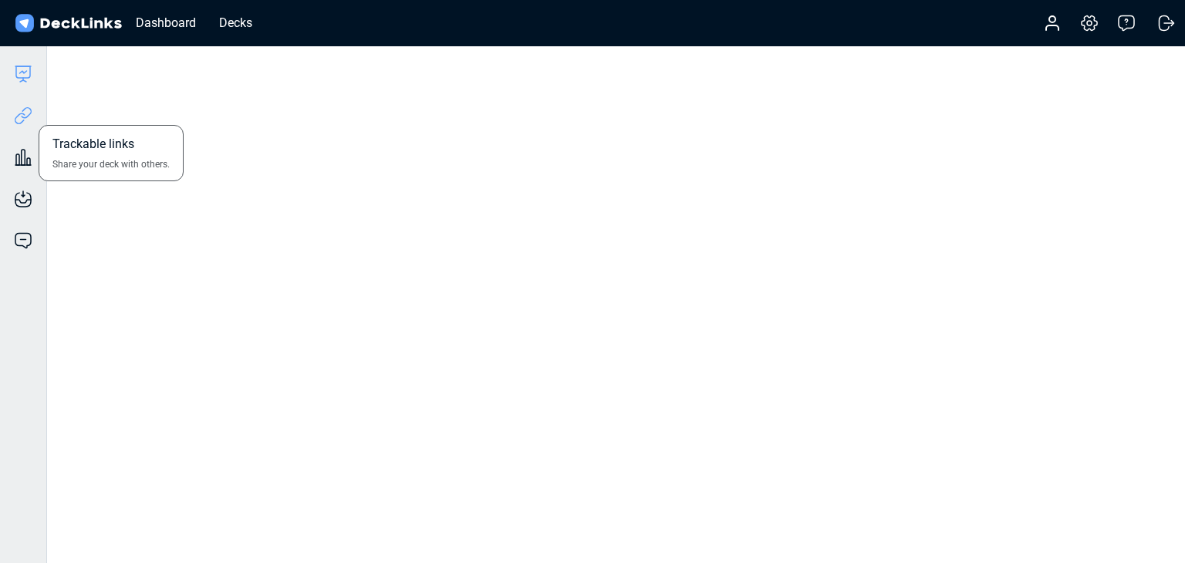
click at [29, 112] on icon at bounding box center [23, 115] width 19 height 19
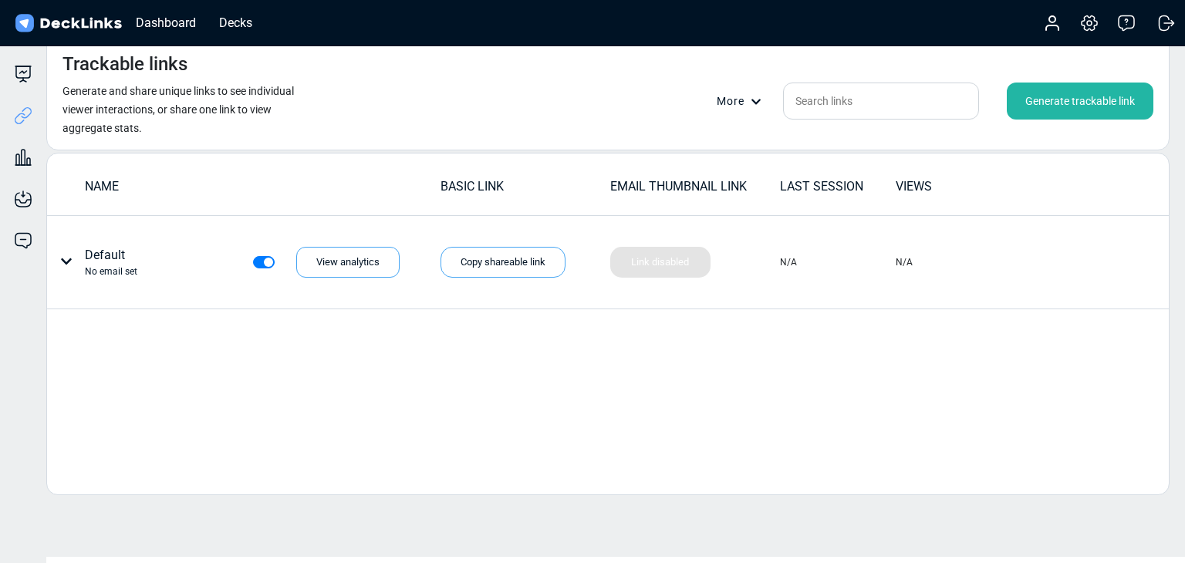
click at [1033, 101] on div "Generate trackable link" at bounding box center [1080, 101] width 147 height 37
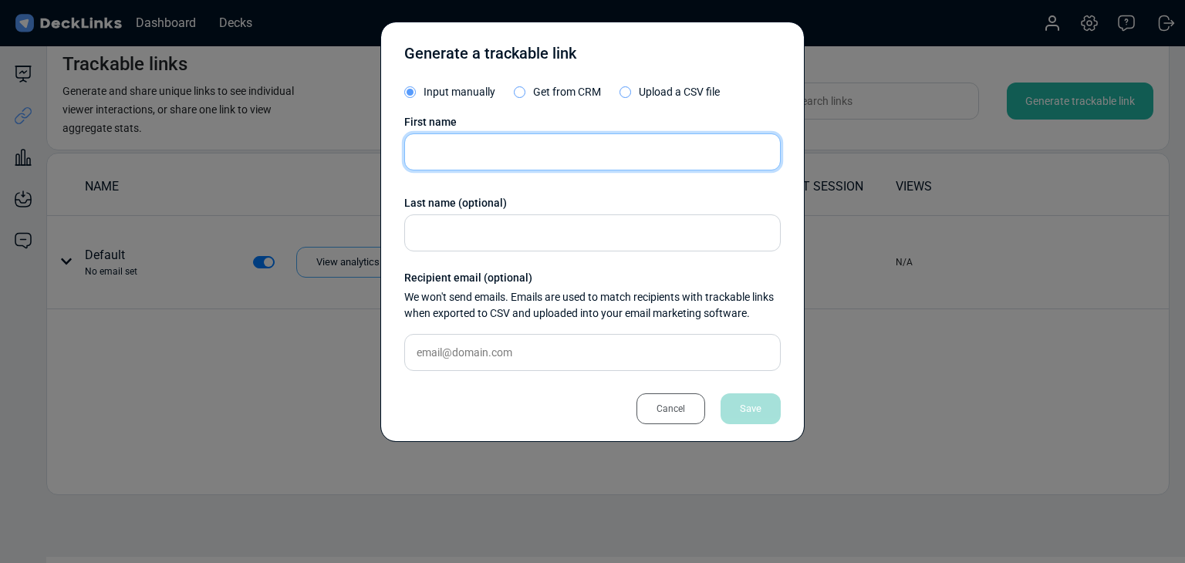
click at [545, 153] on input "text" at bounding box center [592, 151] width 377 height 37
paste input "김종현/위닉스/기술지원팀"
type input "김종현/위닉스/기술지원팀"
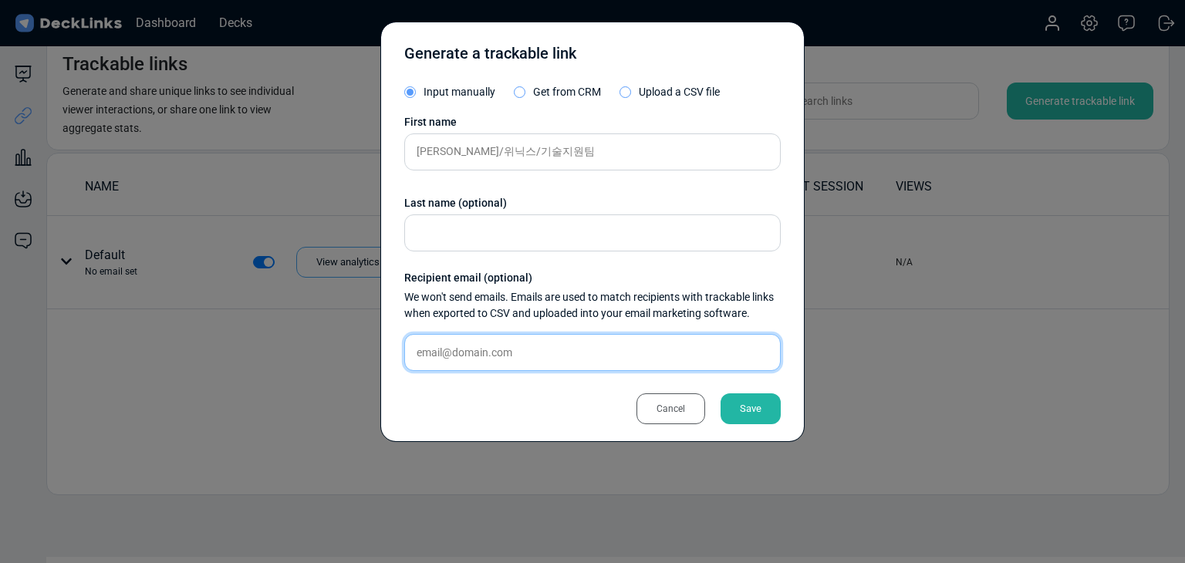
click at [630, 342] on input "text" at bounding box center [592, 352] width 377 height 37
paste input "jonghyunkim@winix.com"
type input "jonghyunkim@winix.com"
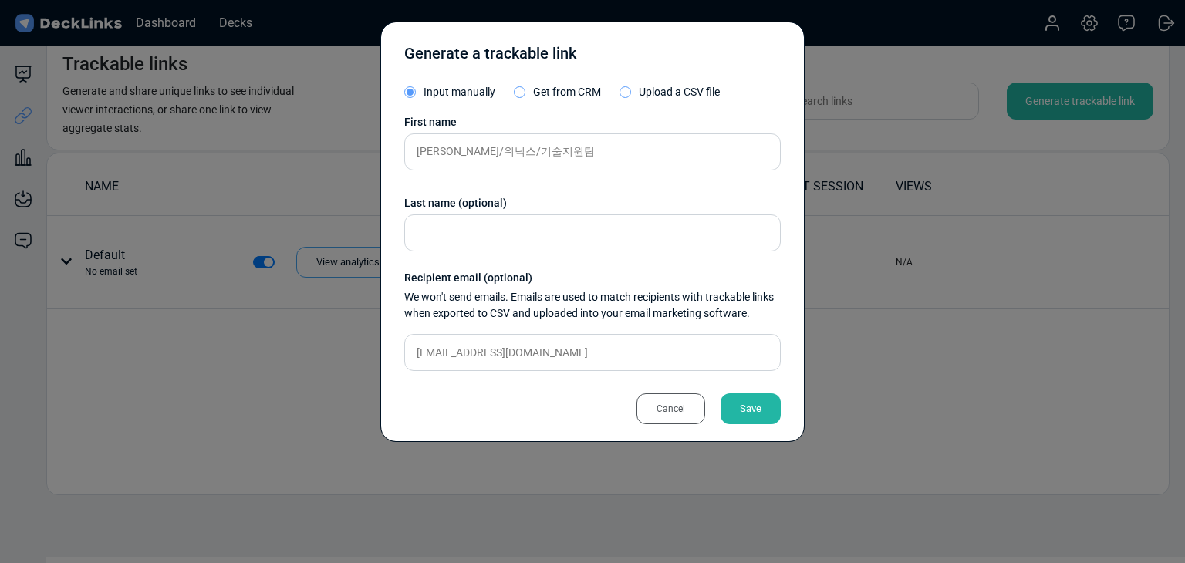
click at [731, 399] on div "Save" at bounding box center [751, 409] width 60 height 31
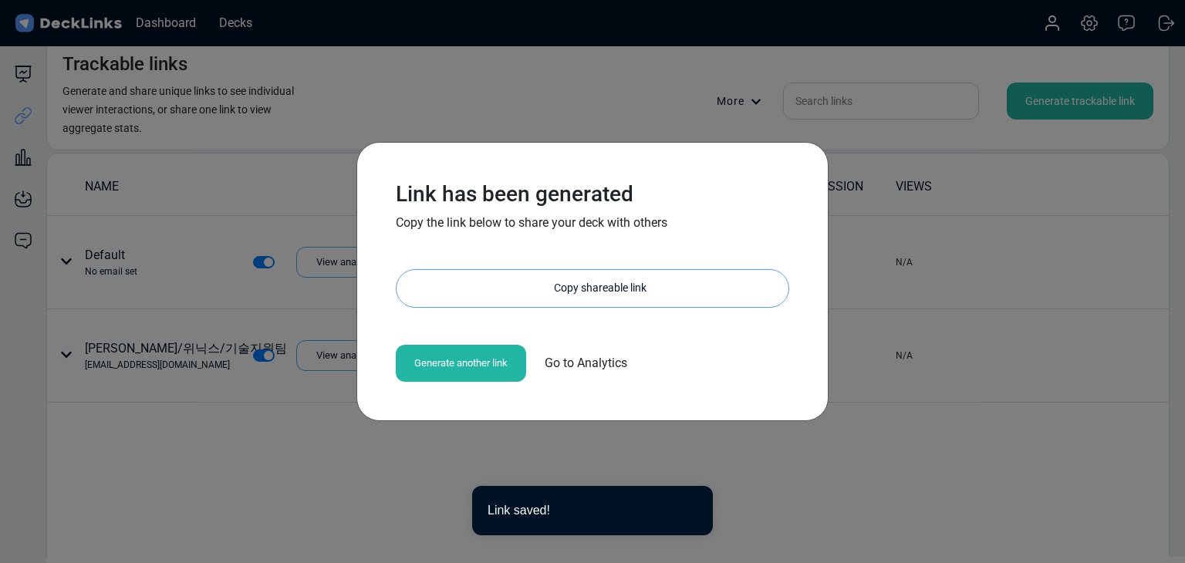
click at [584, 291] on div "Copy shareable link" at bounding box center [600, 288] width 377 height 37
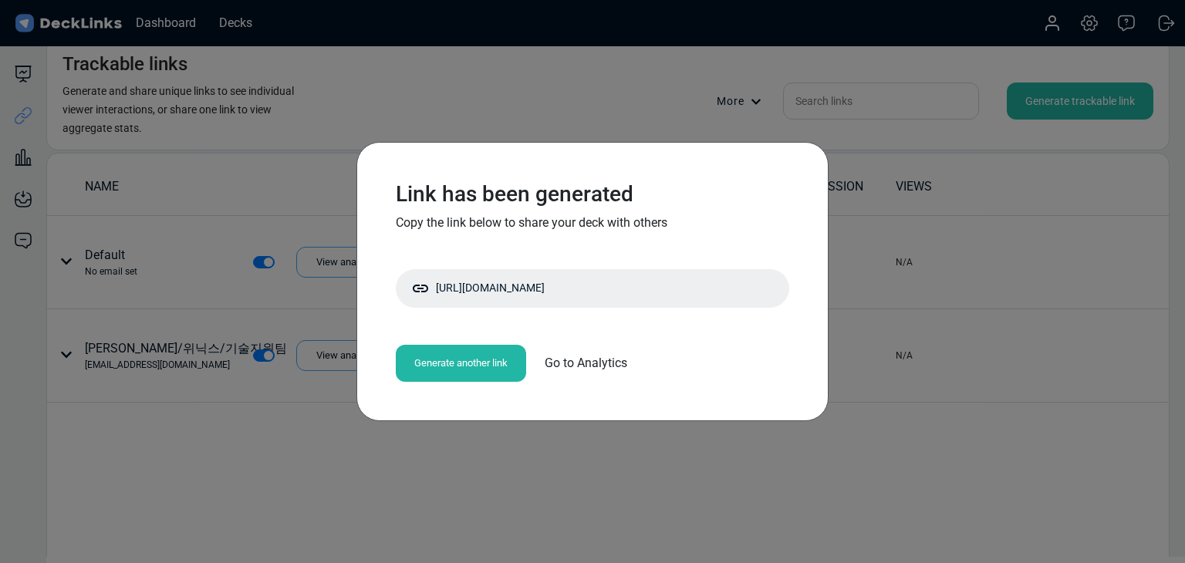
drag, startPoint x: 255, startPoint y: 248, endPoint x: 147, endPoint y: 197, distance: 119.8
click at [255, 248] on div "Link has been generated Copy the link below to share your deck with others http…" at bounding box center [592, 281] width 1185 height 563
